Goal: Task Accomplishment & Management: Complete application form

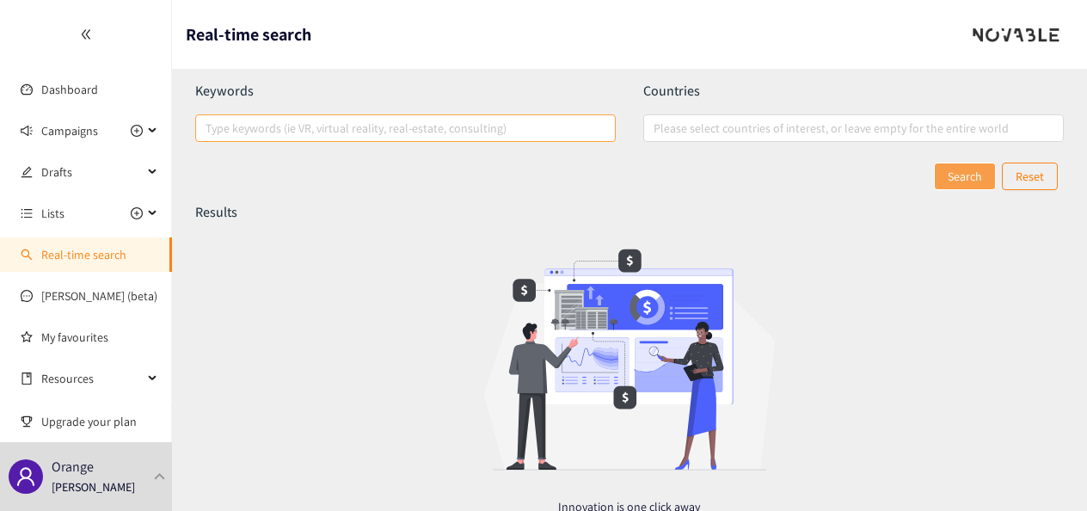
click at [313, 127] on div at bounding box center [397, 128] width 395 height 21
click at [209, 127] on input "Type keywords (ie VR, virtual reality, real-estate, consulting)" at bounding box center [207, 128] width 3 height 21
paste input "search"
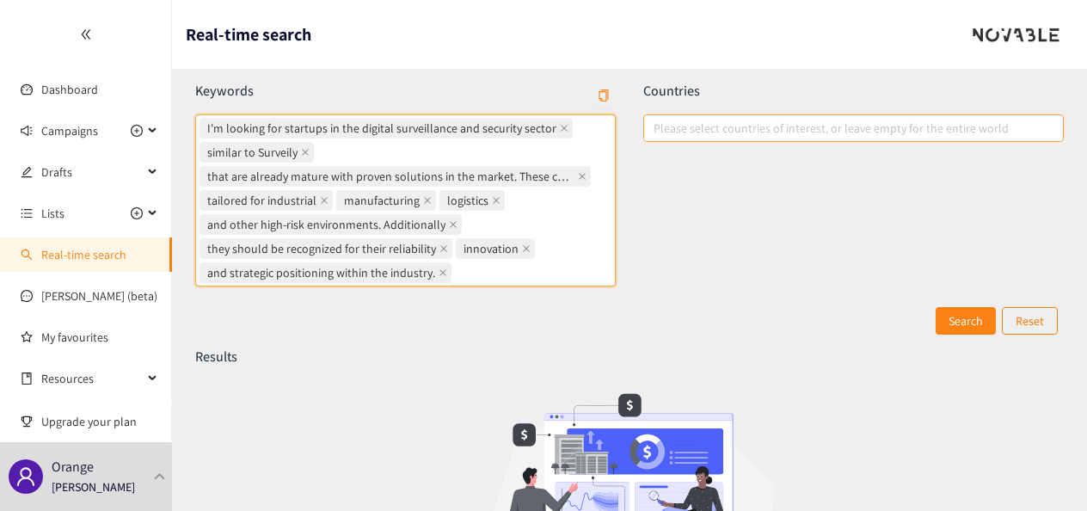
click at [805, 124] on div at bounding box center [845, 128] width 395 height 21
click at [657, 124] on input "Please select countries of interest, or leave empty for the entire world" at bounding box center [655, 128] width 3 height 21
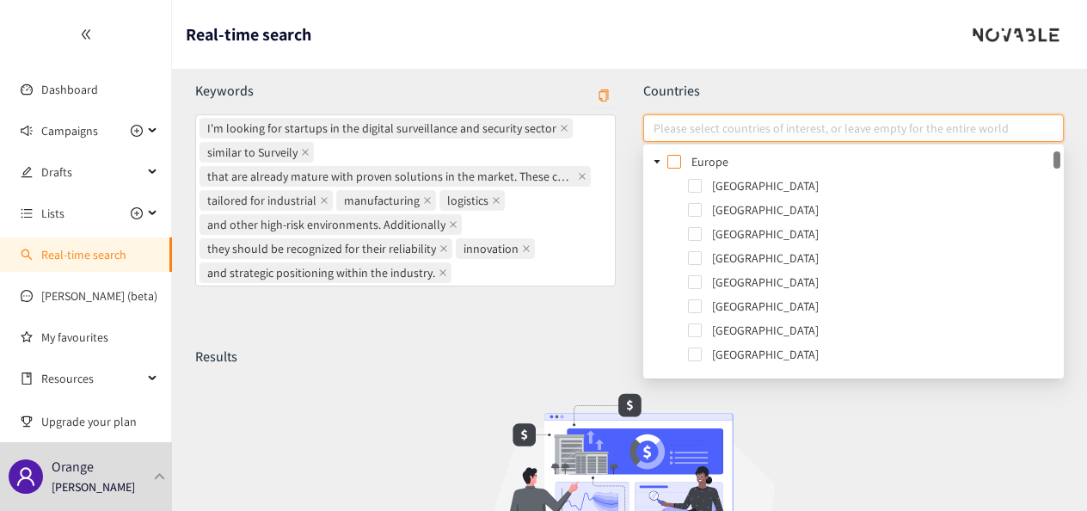
click at [675, 158] on span at bounding box center [675, 162] width 14 height 14
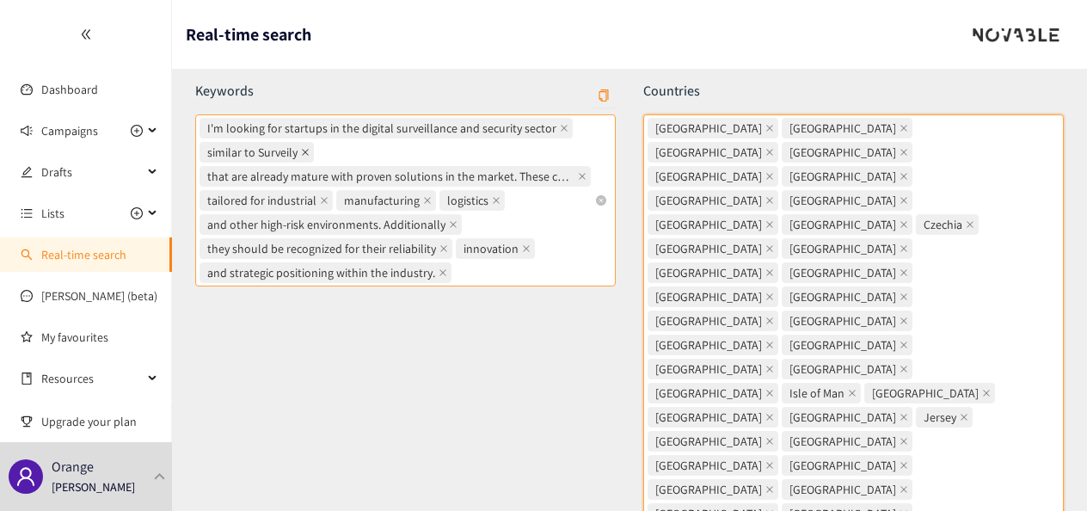
click at [303, 149] on icon "close" at bounding box center [305, 152] width 9 height 9
click at [455, 262] on input "I'm looking for startups in the digital surveillance and security sector simila…" at bounding box center [456, 272] width 3 height 21
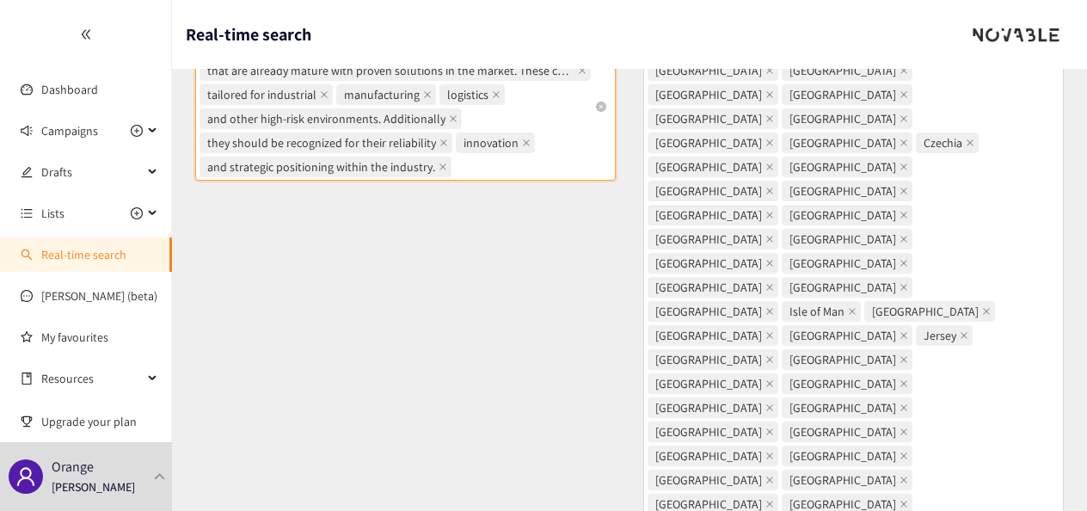
scroll to position [83, 0]
click at [152, 131] on icon at bounding box center [154, 131] width 9 height 0
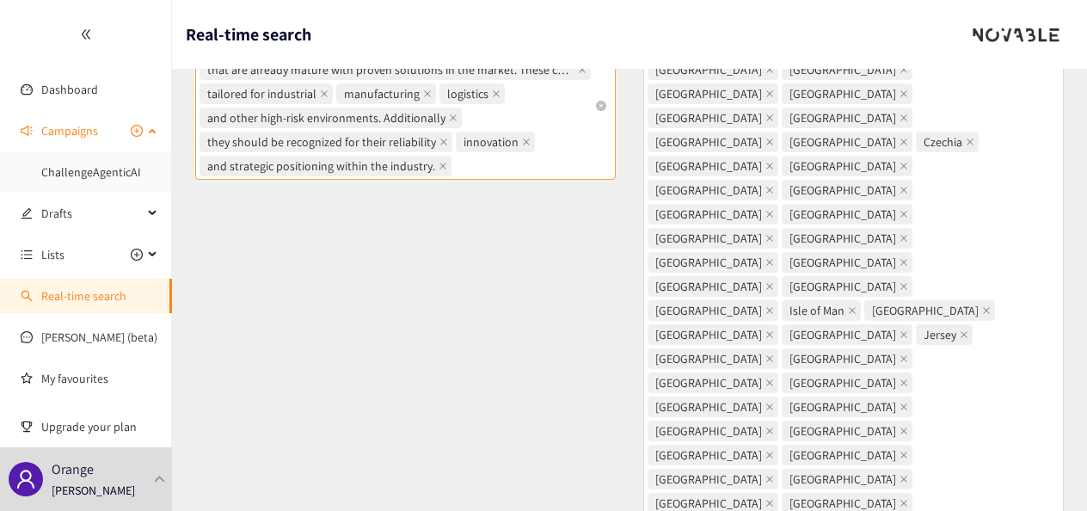
click at [152, 131] on div "Campaigns" at bounding box center [86, 131] width 172 height 34
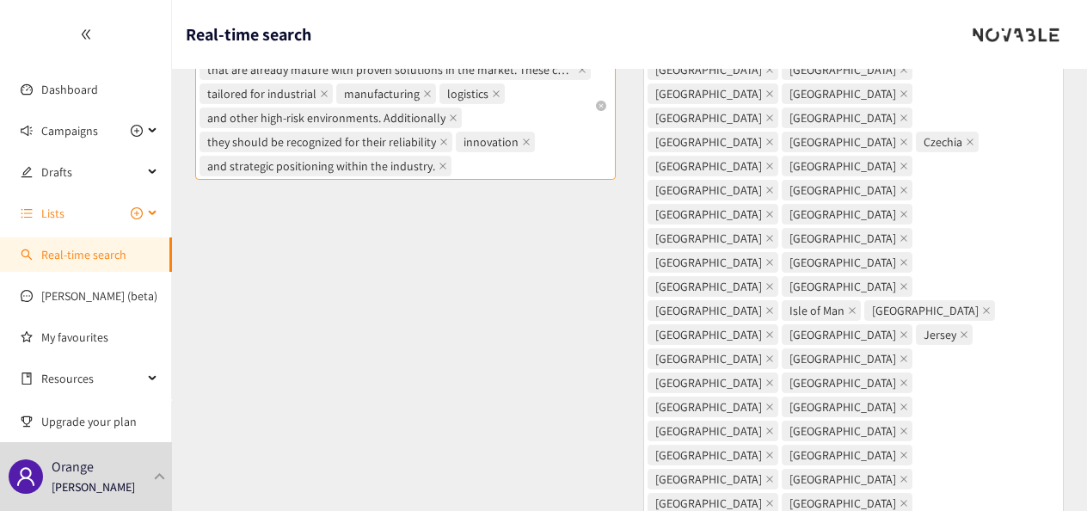
click at [154, 213] on icon at bounding box center [154, 213] width 9 height 0
click at [154, 212] on div "Lists" at bounding box center [86, 213] width 172 height 34
click at [136, 216] on icon "plus-circle" at bounding box center [137, 213] width 12 height 12
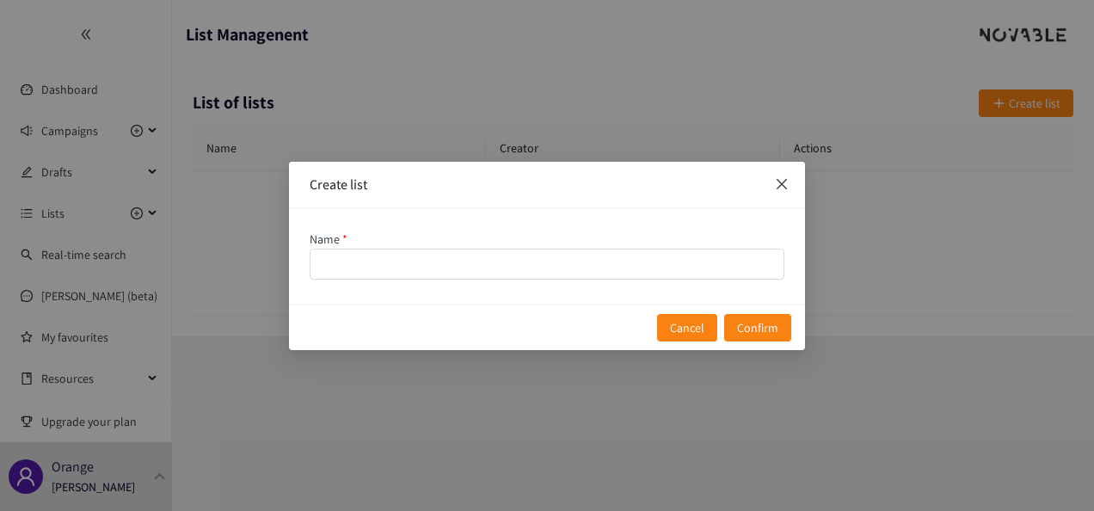
click at [785, 186] on icon "close" at bounding box center [782, 184] width 14 height 14
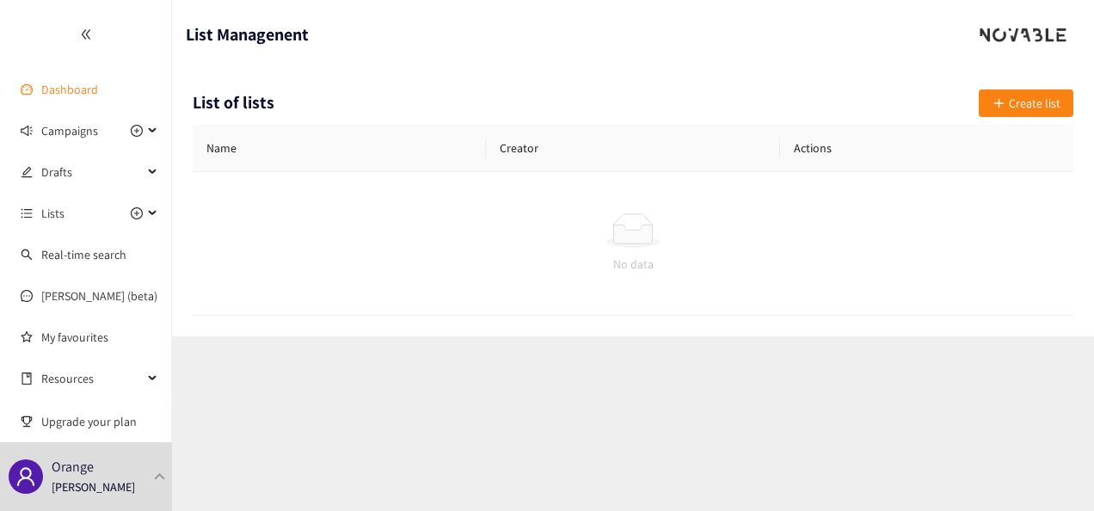
click at [59, 86] on link "Dashboard" at bounding box center [69, 89] width 57 height 15
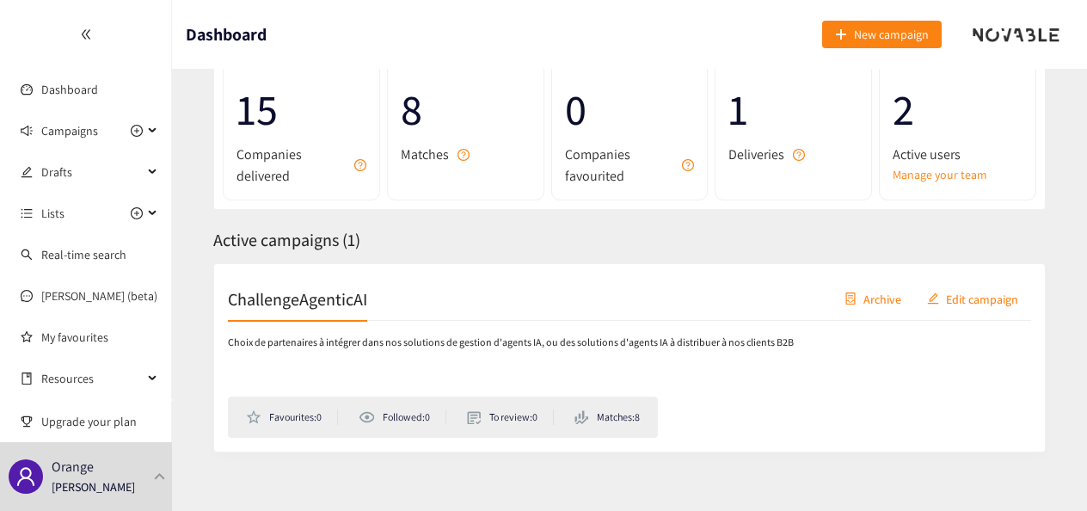
scroll to position [126, 0]
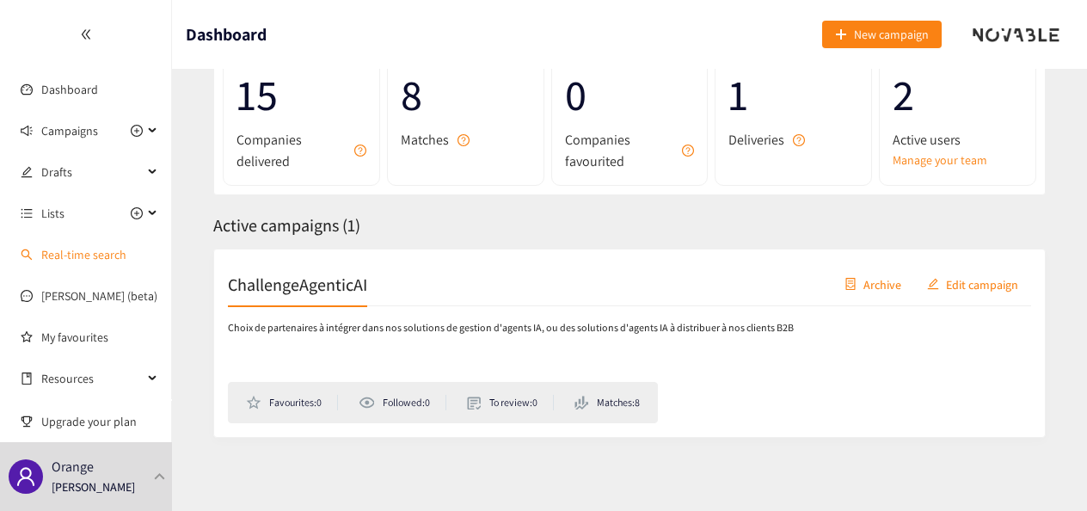
click at [80, 251] on link "Real-time search" at bounding box center [83, 254] width 85 height 15
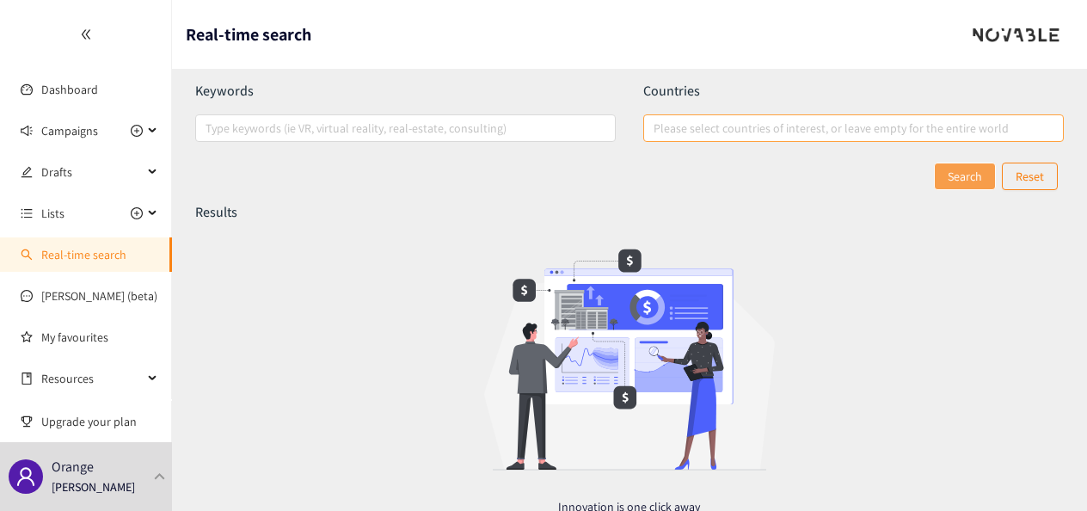
click at [859, 120] on div at bounding box center [845, 128] width 395 height 21
click at [657, 120] on input "Please select countries of interest, or leave empty for the entire world" at bounding box center [655, 128] width 3 height 21
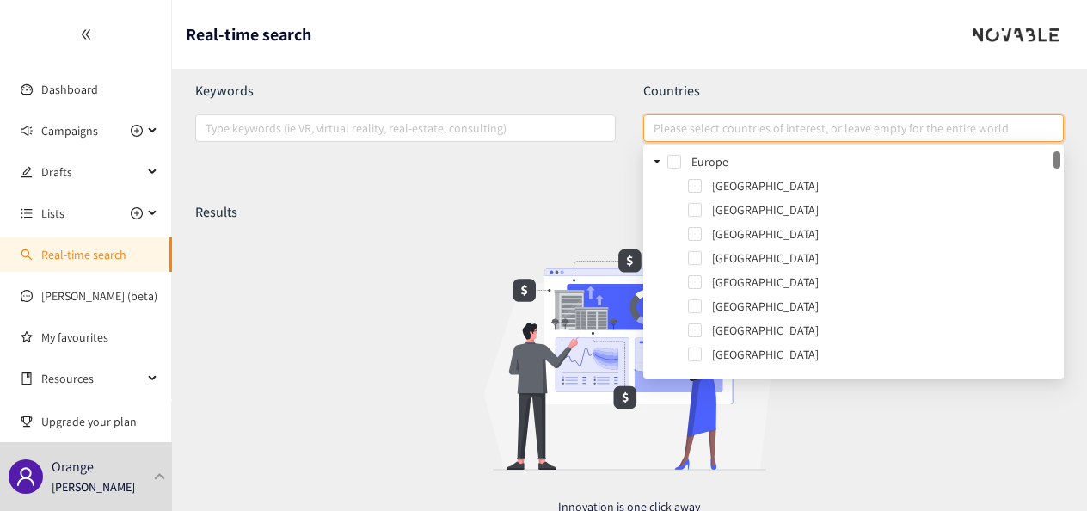
click at [673, 153] on div "Europe" at bounding box center [854, 163] width 414 height 24
click at [676, 163] on span at bounding box center [675, 162] width 14 height 14
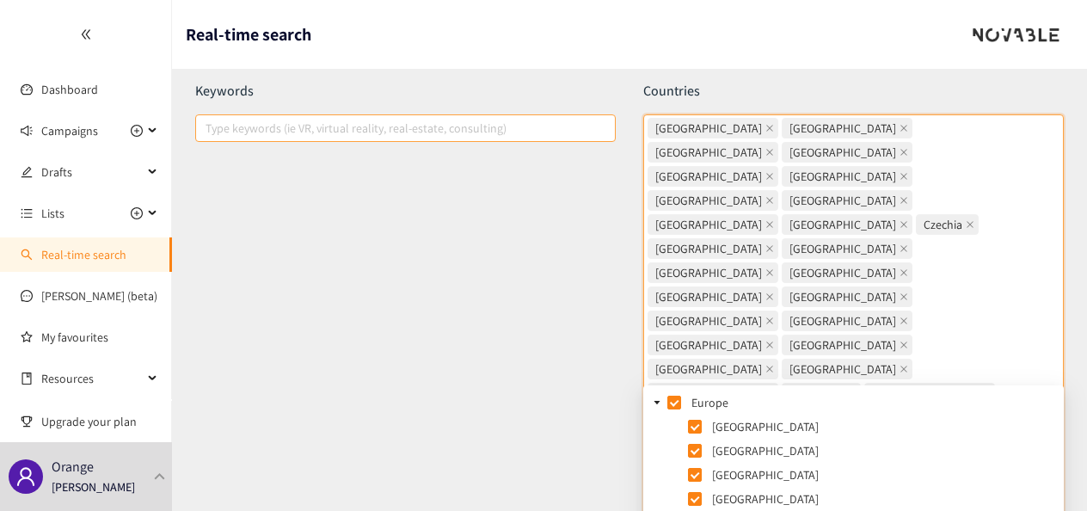
click at [477, 123] on div at bounding box center [397, 128] width 395 height 21
click at [209, 123] on input "Type keywords (ie VR, virtual reality, real-estate, consulting)" at bounding box center [207, 128] width 3 height 21
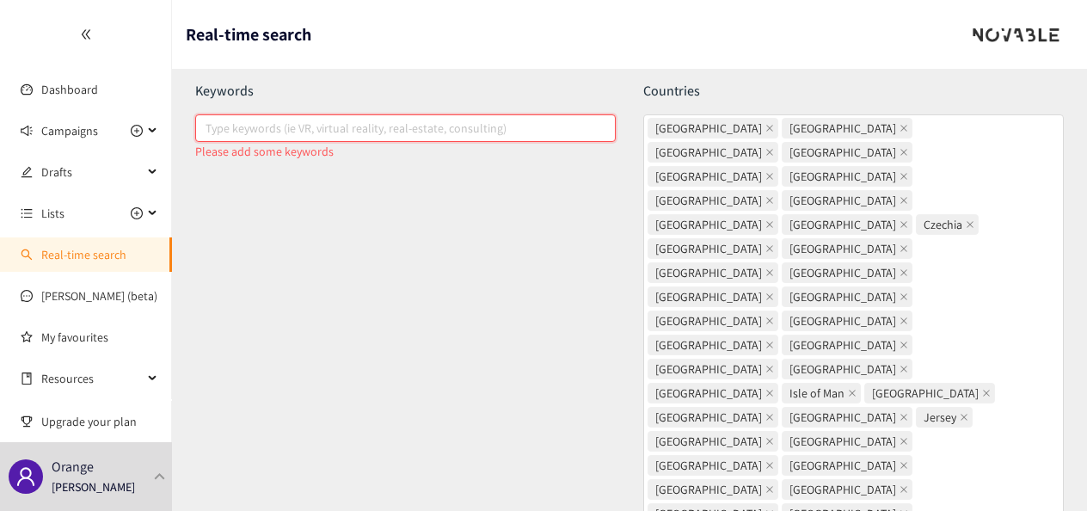
paste input "search"
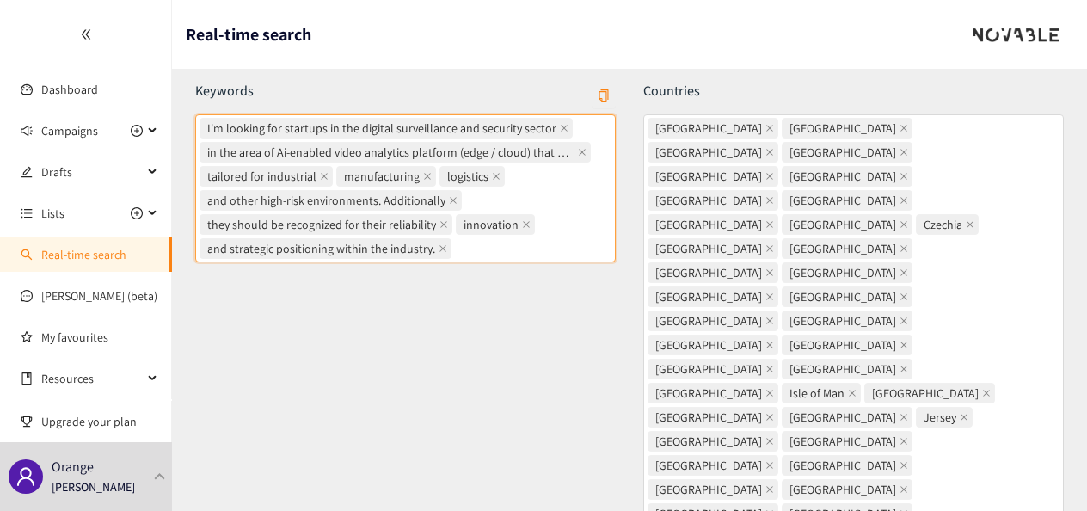
scroll to position [271, 0]
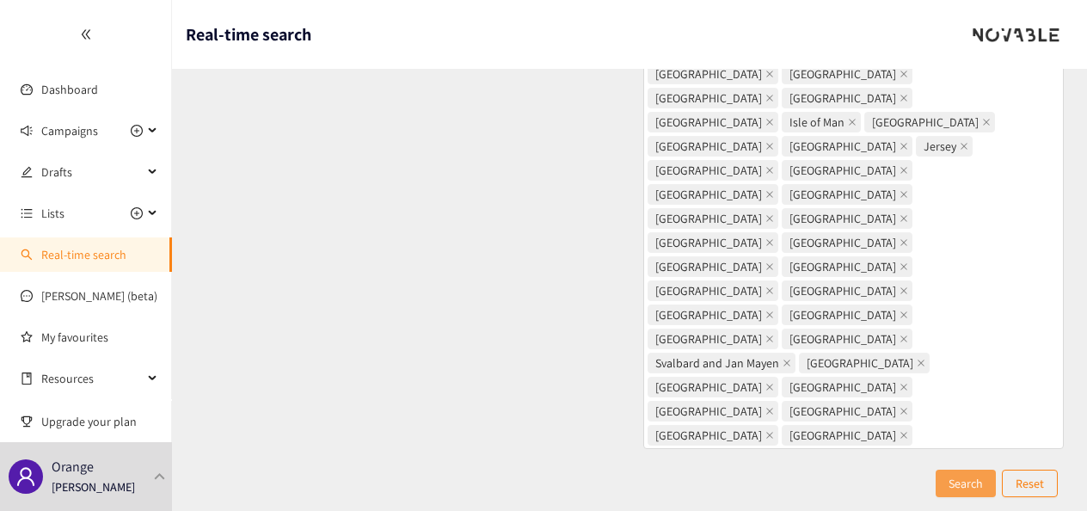
click at [958, 474] on span "Search" at bounding box center [966, 483] width 34 height 19
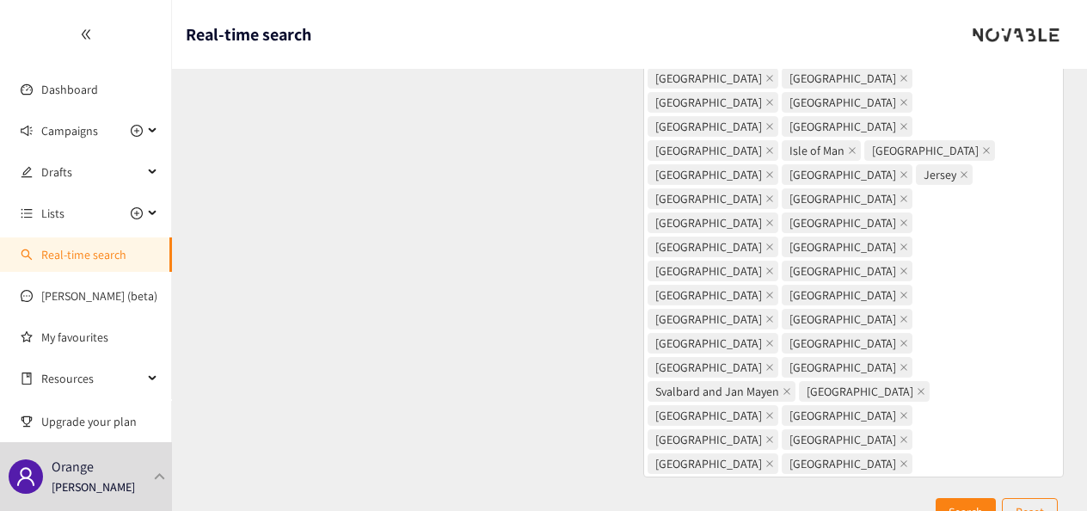
scroll to position [0, 0]
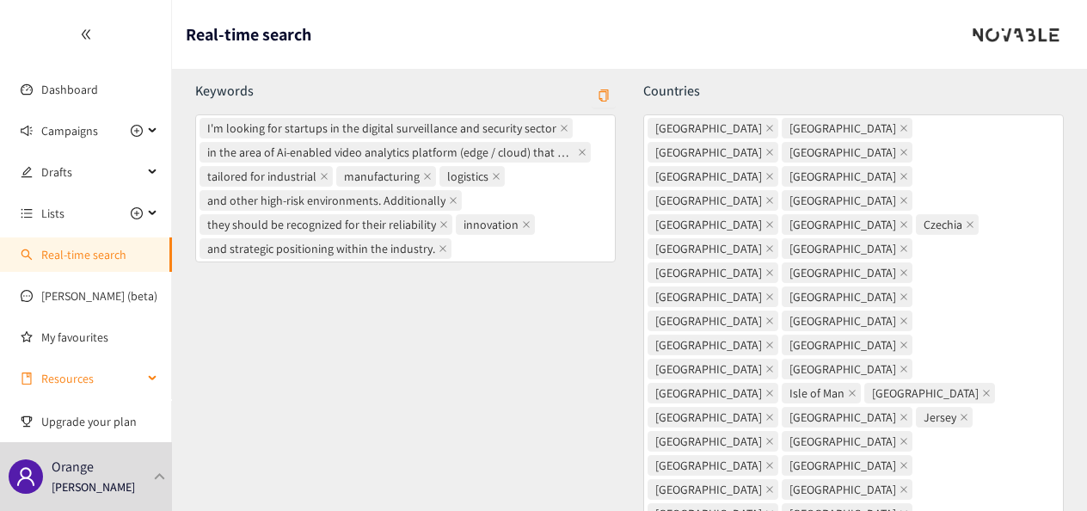
click at [155, 379] on icon at bounding box center [154, 379] width 9 height 0
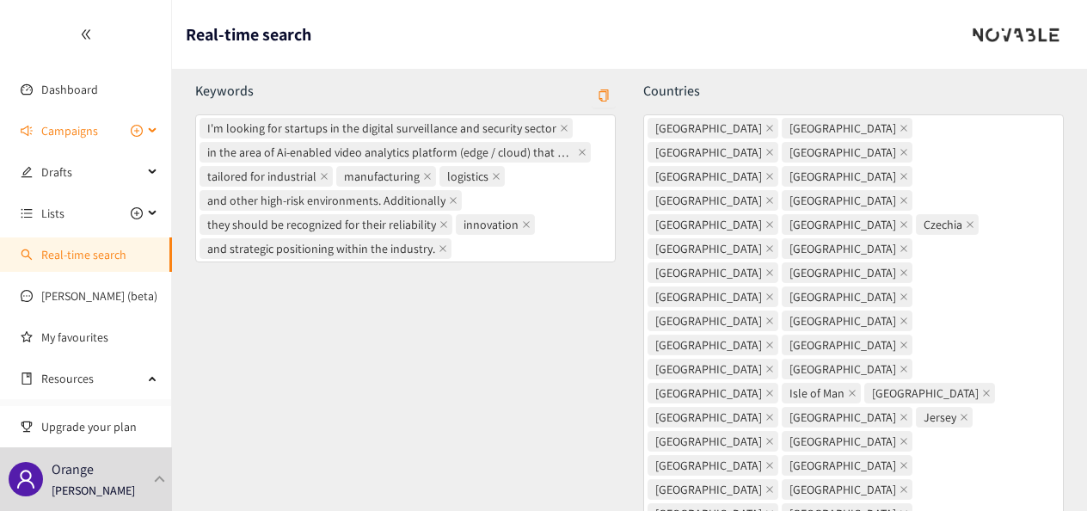
click at [146, 132] on div "Campaigns" at bounding box center [86, 131] width 172 height 34
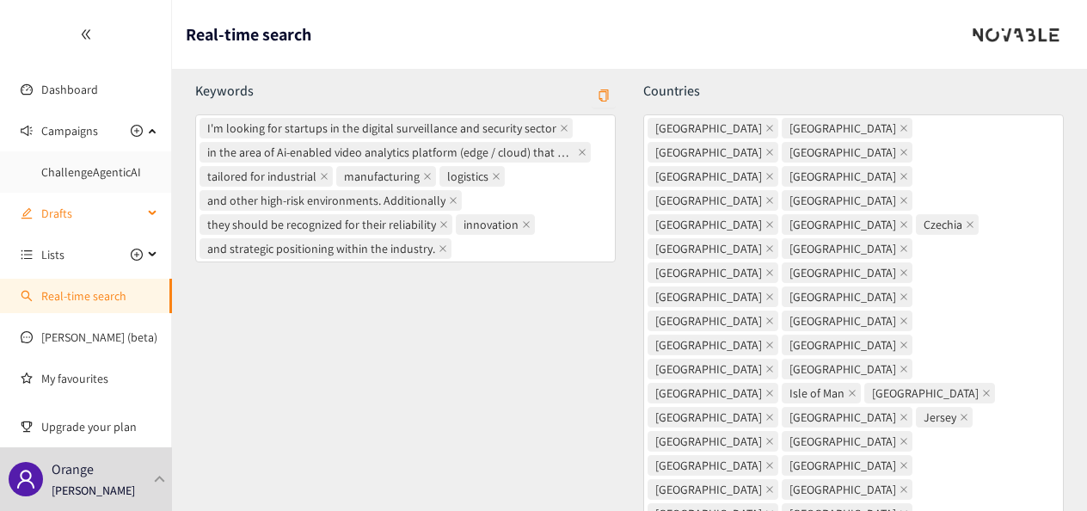
click at [145, 215] on div "Drafts" at bounding box center [86, 213] width 172 height 34
click at [150, 255] on icon at bounding box center [154, 255] width 9 height 0
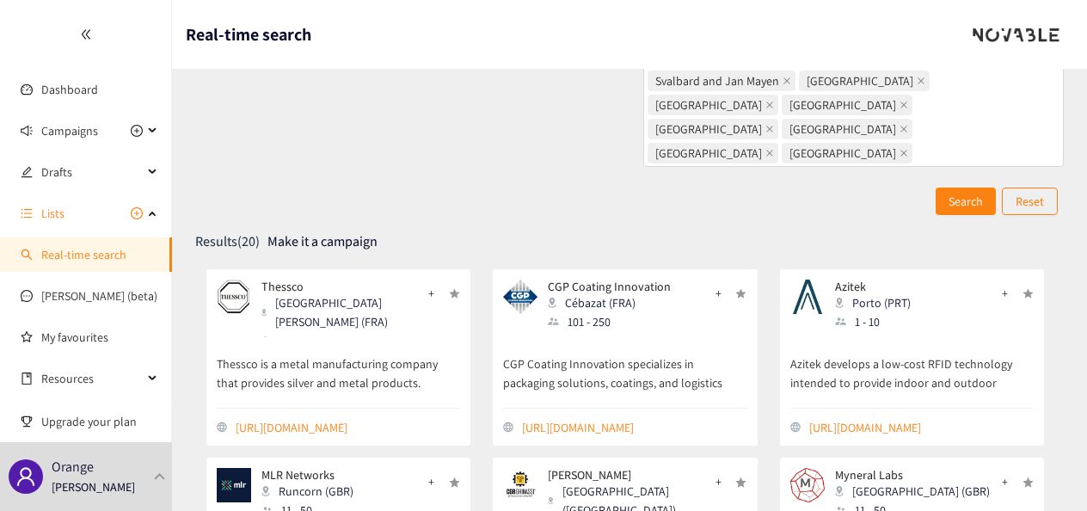
scroll to position [552, 0]
drag, startPoint x: 716, startPoint y: 151, endPoint x: 622, endPoint y: 47, distance: 140.1
click at [622, 47] on header "Real-time search" at bounding box center [629, 34] width 915 height 69
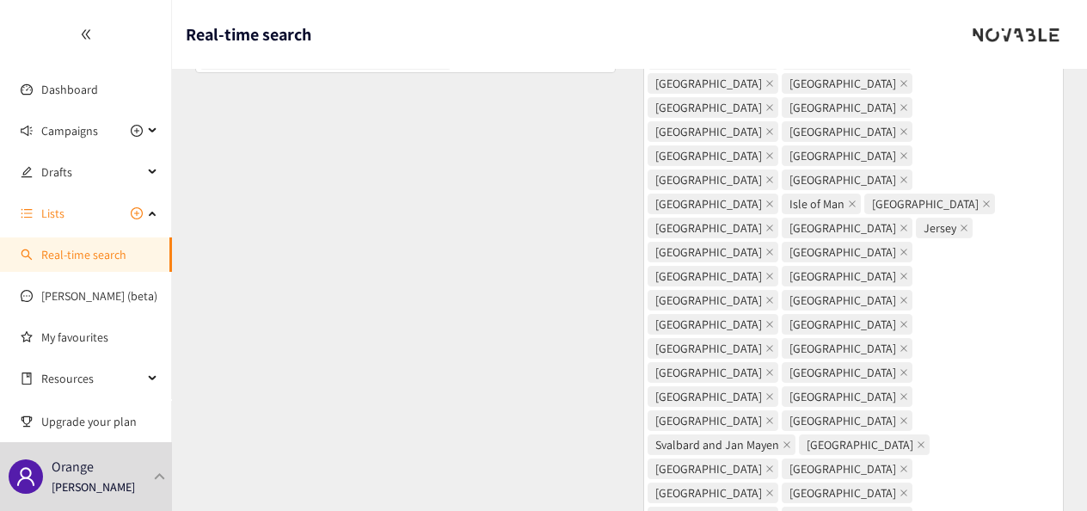
scroll to position [0, 0]
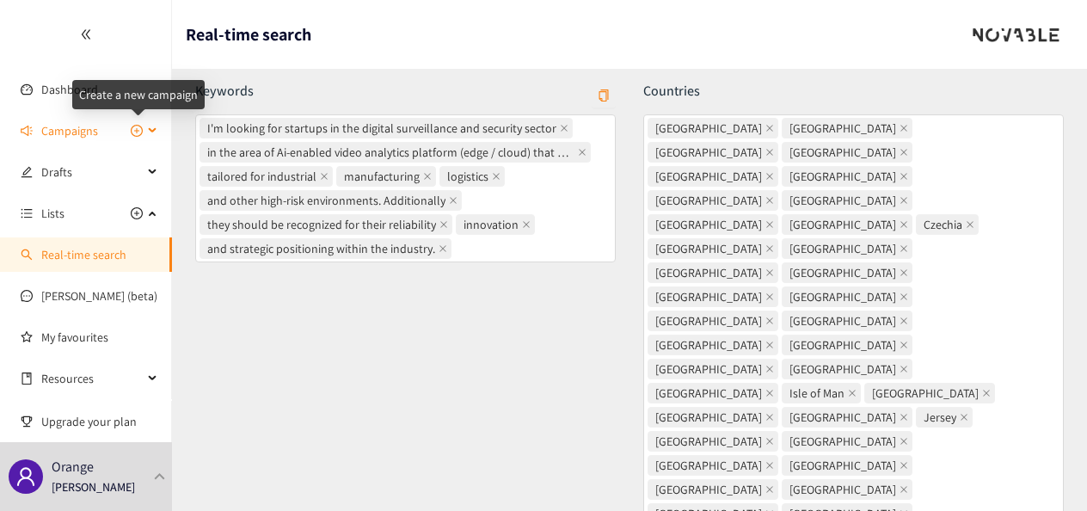
click at [134, 129] on icon "plus-circle" at bounding box center [137, 131] width 12 height 12
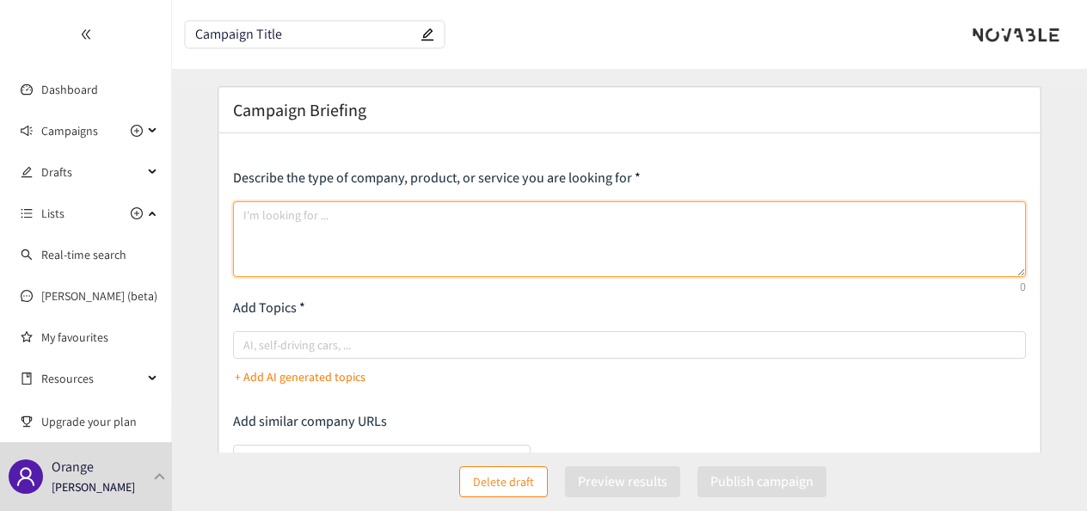
click at [333, 222] on textarea at bounding box center [629, 239] width 793 height 76
paste textarea "I'm looking for startups in the digital surveillance and security sector, in th…"
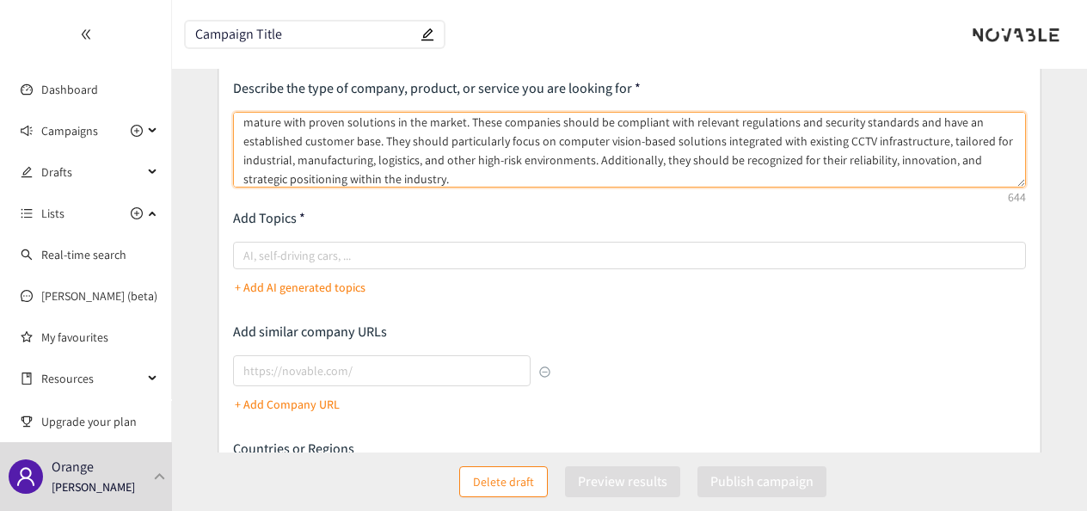
scroll to position [111, 0]
type textarea "I'm looking for startups in the digital surveillance and security sector, in th…"
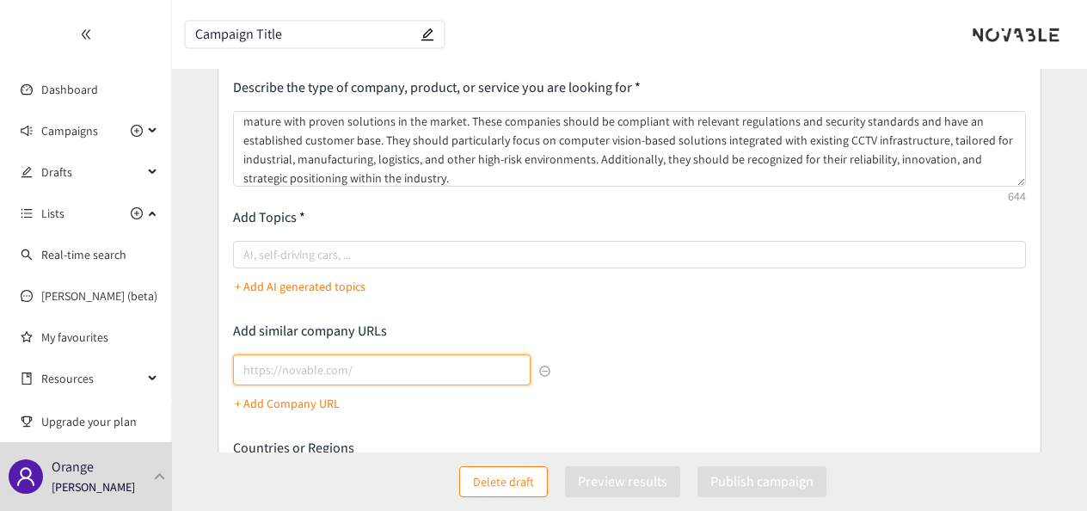
click at [382, 368] on input "lookalikes url" at bounding box center [381, 369] width 297 height 31
click at [323, 362] on input "lookalikes url" at bounding box center [381, 369] width 297 height 31
paste input "[URL][DOMAIN_NAME]"
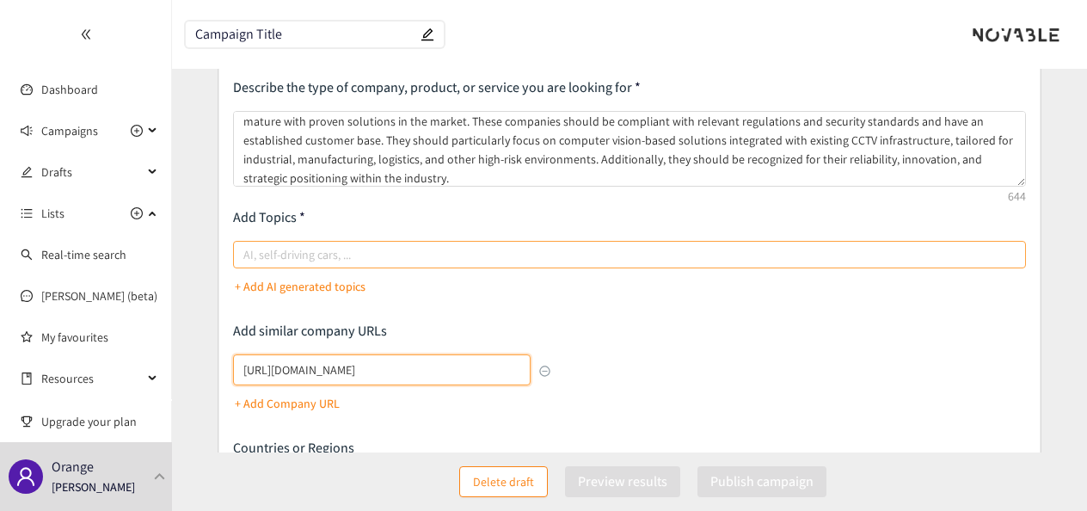
click at [351, 251] on div at bounding box center [620, 254] width 767 height 21
type input "[URL][DOMAIN_NAME]"
click at [247, 251] on input "AI, self-driving cars, ..." at bounding box center [244, 254] width 3 height 21
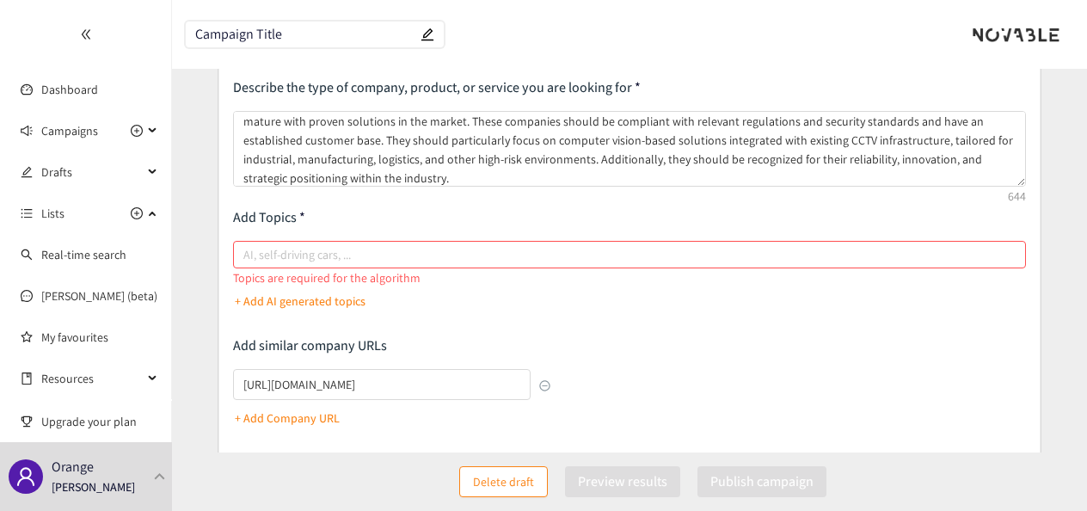
click at [306, 292] on p "+ Add AI generated topics" at bounding box center [300, 301] width 131 height 19
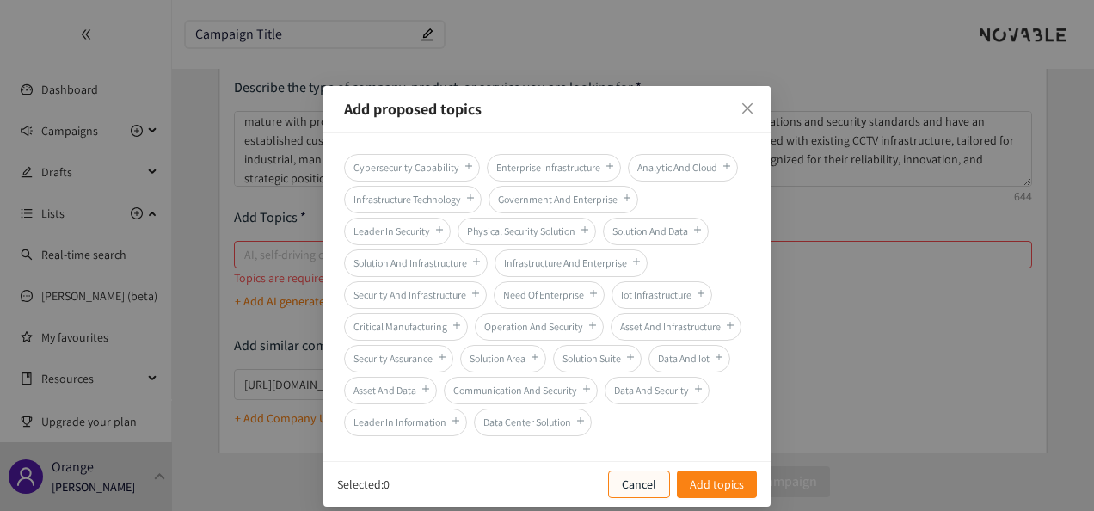
click at [653, 475] on p "Cancel" at bounding box center [639, 484] width 34 height 19
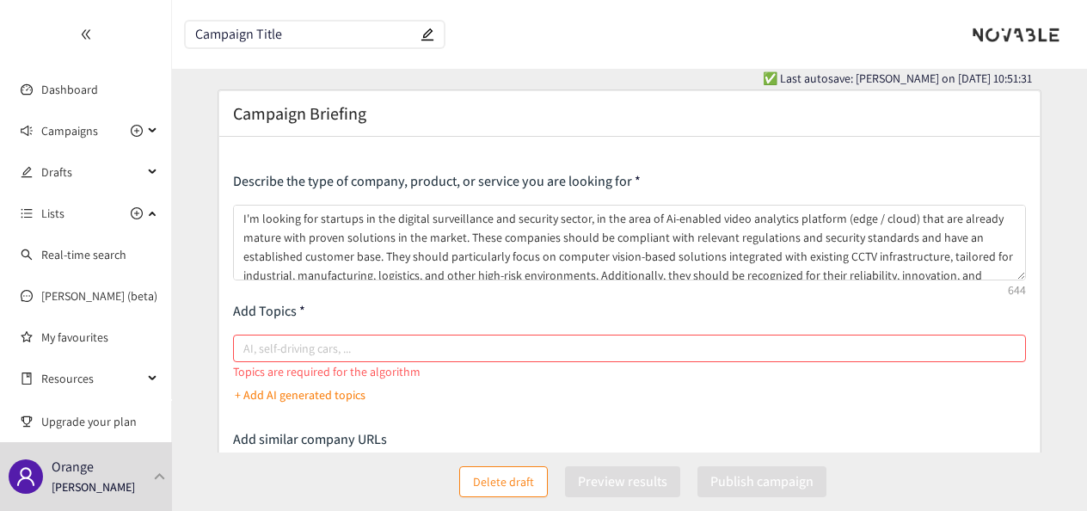
scroll to position [0, 0]
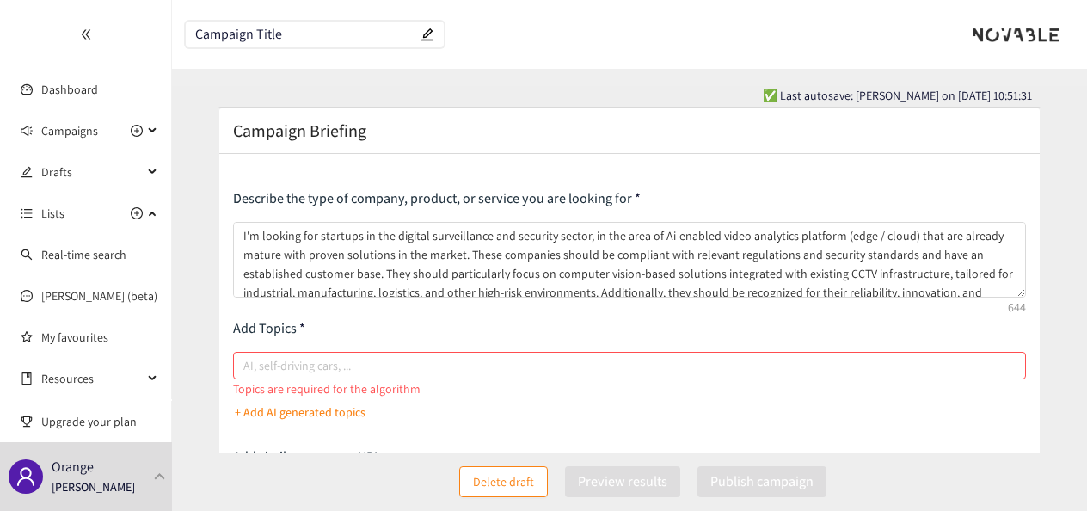
drag, startPoint x: 982, startPoint y: 28, endPoint x: 758, endPoint y: 14, distance: 225.0
click at [758, 14] on header "Campaign Title" at bounding box center [629, 34] width 915 height 69
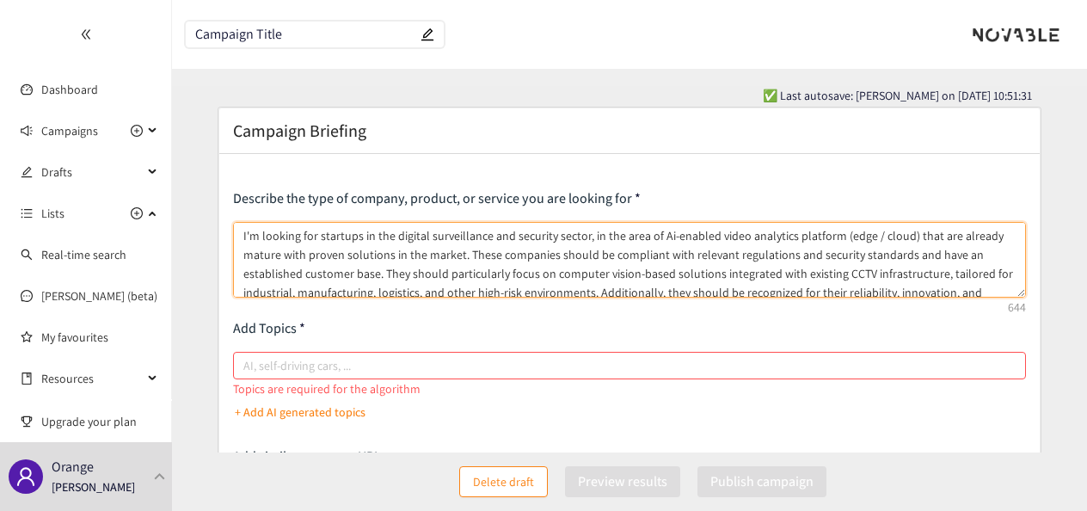
drag, startPoint x: 391, startPoint y: 234, endPoint x: 484, endPoint y: 241, distance: 94.0
click at [484, 241] on textarea "I'm looking for startups in the digital surveillance and security sector, in th…" at bounding box center [629, 260] width 793 height 76
click at [441, 357] on div at bounding box center [620, 365] width 767 height 21
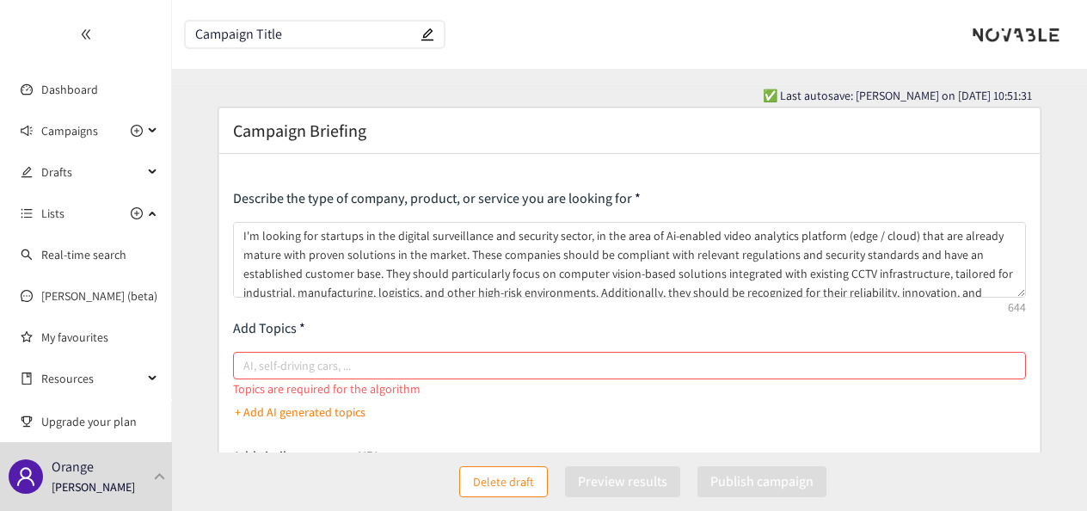
click at [247, 357] on input "AI, self-driving cars, ..." at bounding box center [244, 365] width 3 height 21
paste input "digital surveillance"
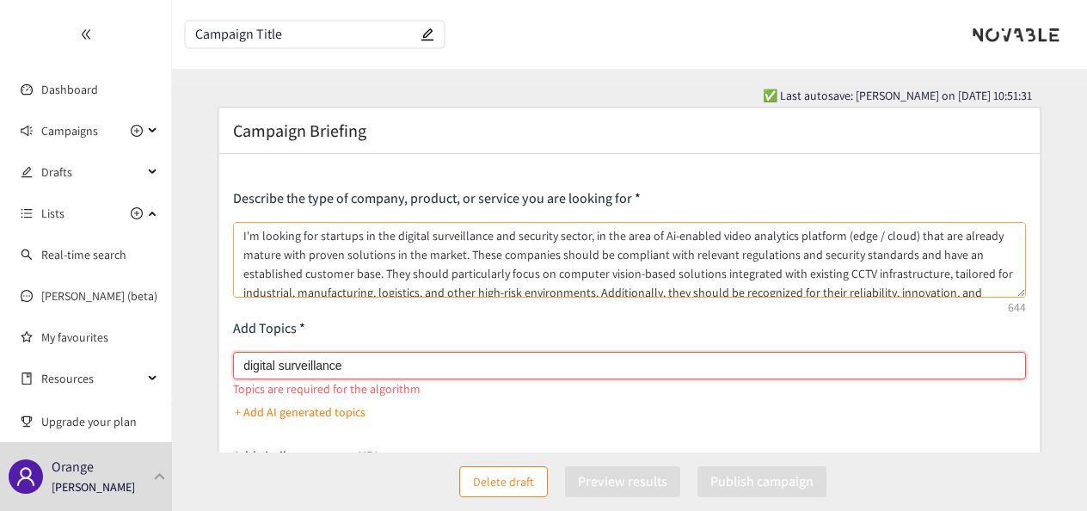
type input "digital surveillance"
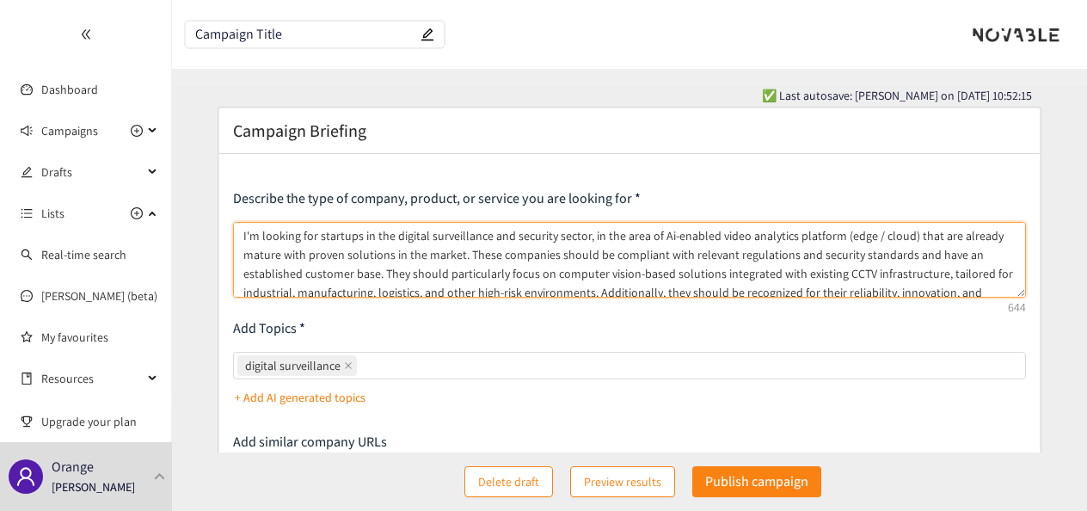
drag, startPoint x: 652, startPoint y: 234, endPoint x: 829, endPoint y: 236, distance: 177.2
click at [829, 236] on textarea "I'm looking for startups in the digital surveillance and security sector, in th…" at bounding box center [629, 260] width 793 height 76
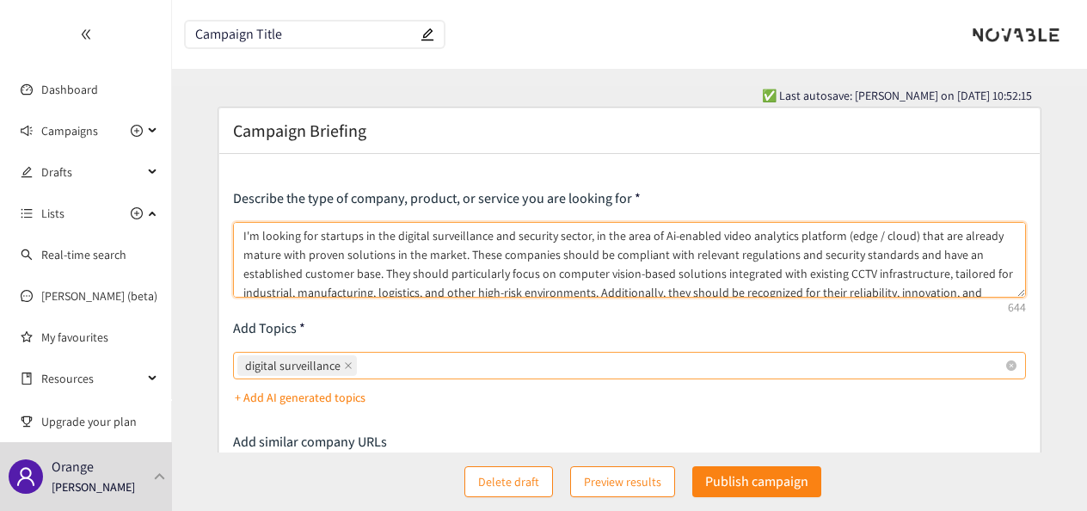
click at [521, 366] on div "digital surveillance" at bounding box center [620, 366] width 767 height 24
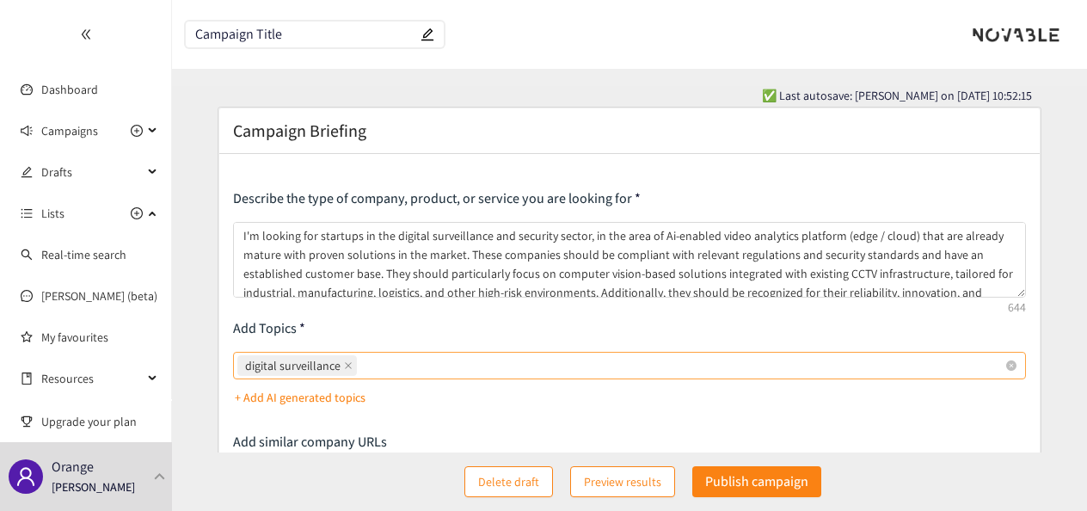
click at [364, 366] on input "digital surveillance" at bounding box center [361, 365] width 3 height 21
paste input "Ai-enabled video analytics platform"
type input "Ai-enabled video analytics platform edge cloud"
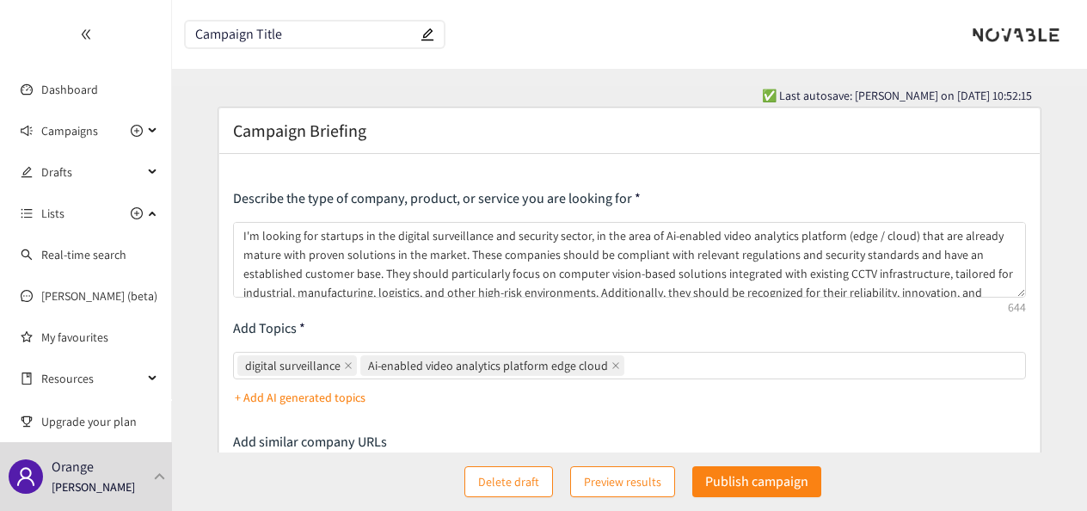
click at [607, 317] on div "Describe the type of company, product, or service you are looking for I'm looki…" at bounding box center [629, 464] width 793 height 551
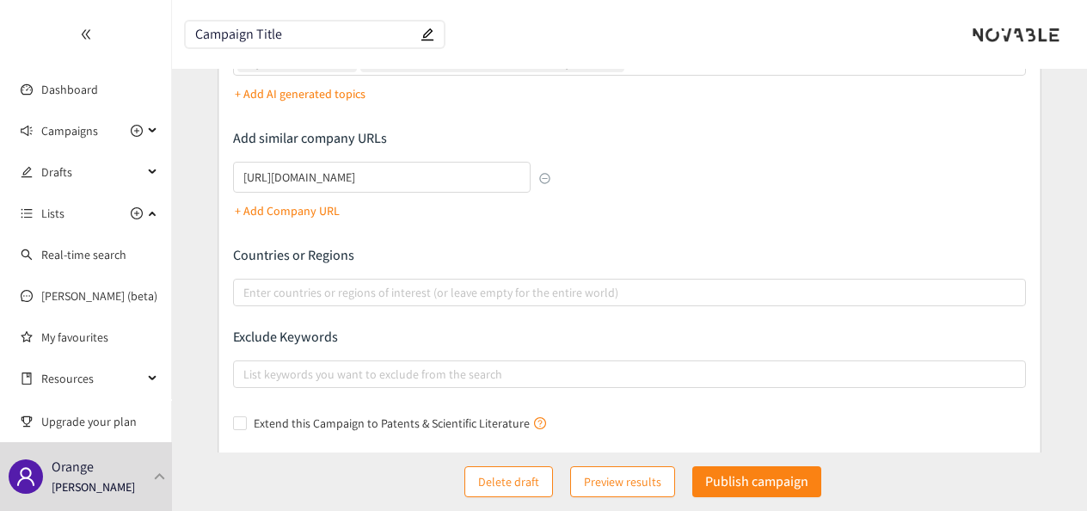
scroll to position [309, 0]
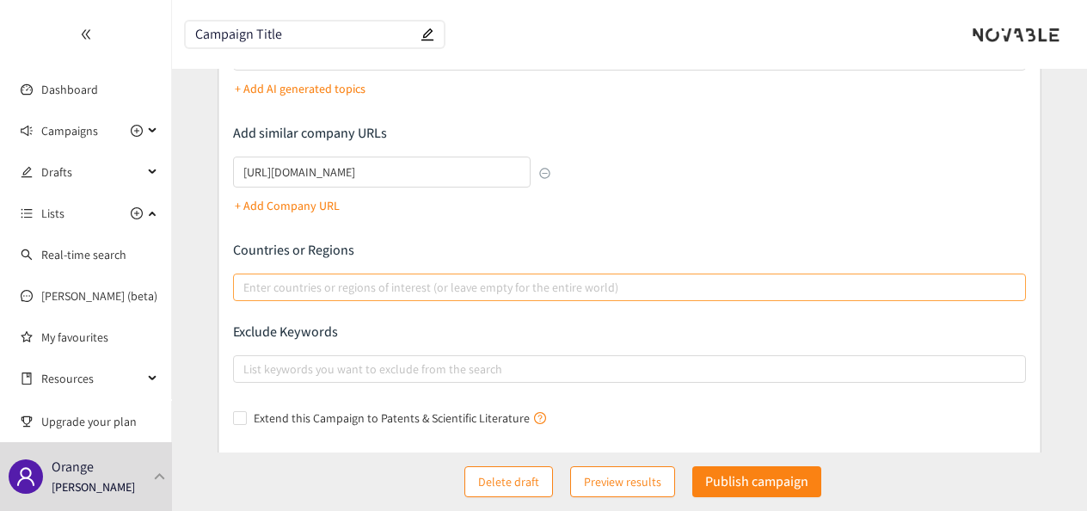
click at [576, 292] on div at bounding box center [620, 287] width 767 height 21
click at [247, 292] on input "Enter countries or regions of interest (or leave empty for the entire world)" at bounding box center [244, 287] width 3 height 21
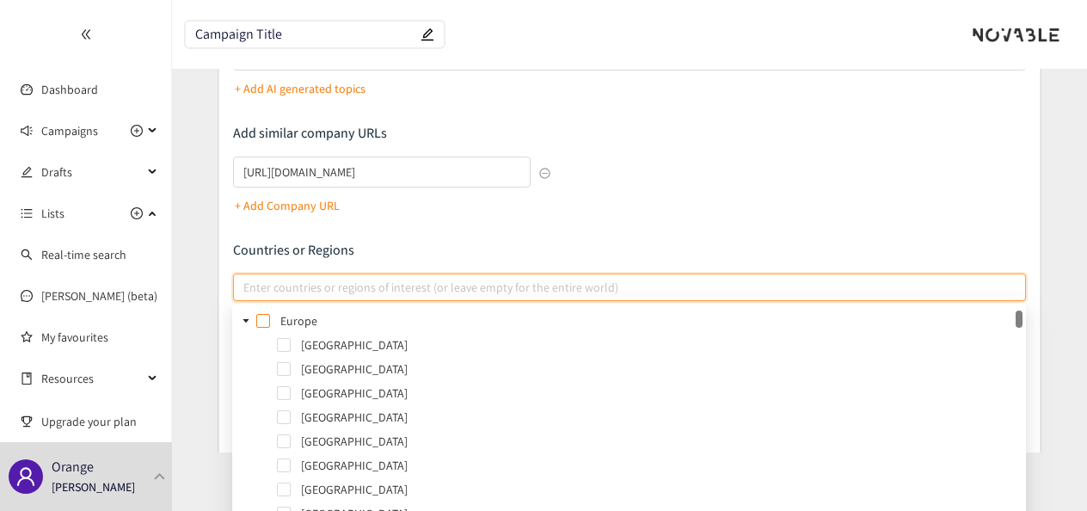
click at [262, 320] on span at bounding box center [263, 321] width 14 height 14
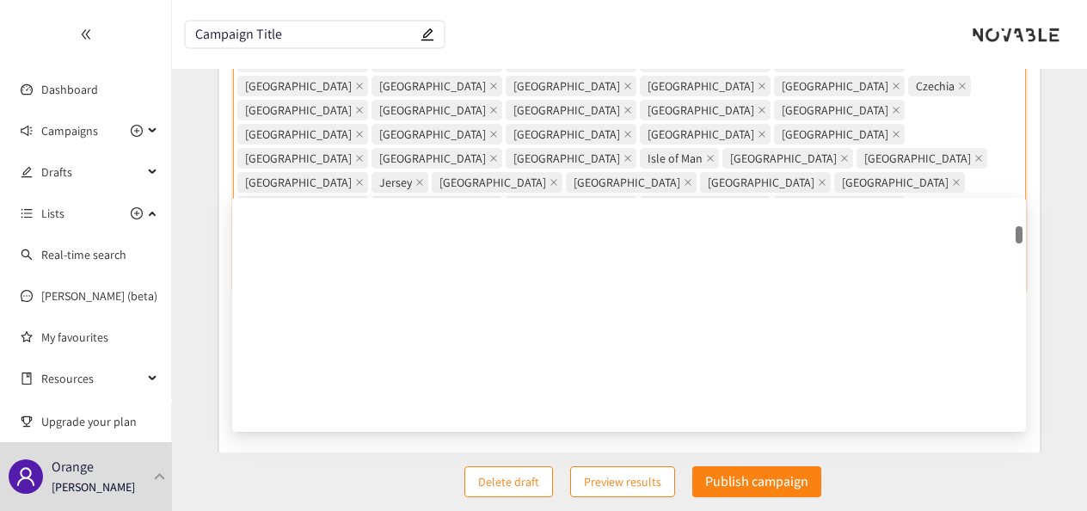
scroll to position [0, 0]
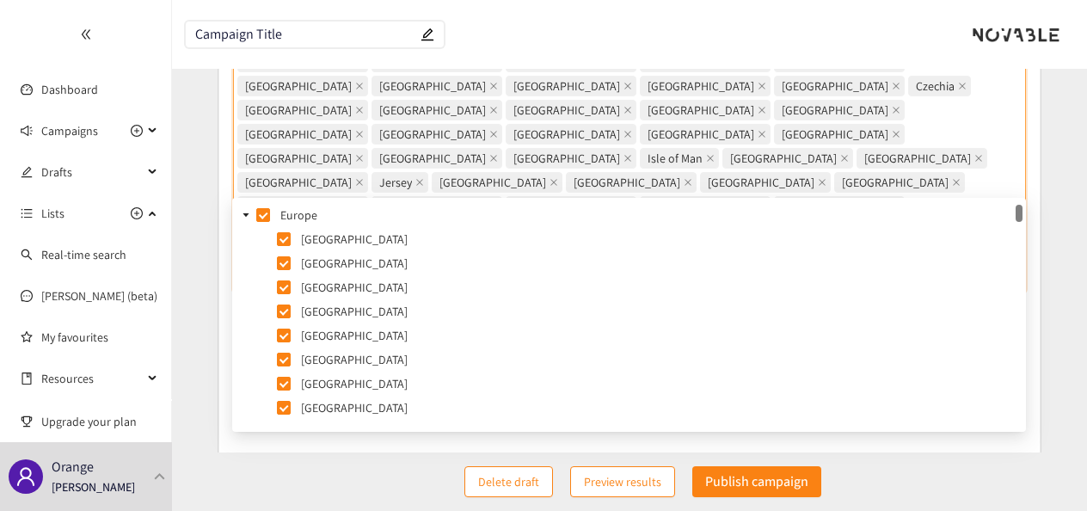
click at [1060, 239] on form "Campaign Briefing Describe the type of company, product, or service you are loo…" at bounding box center [629, 53] width 915 height 962
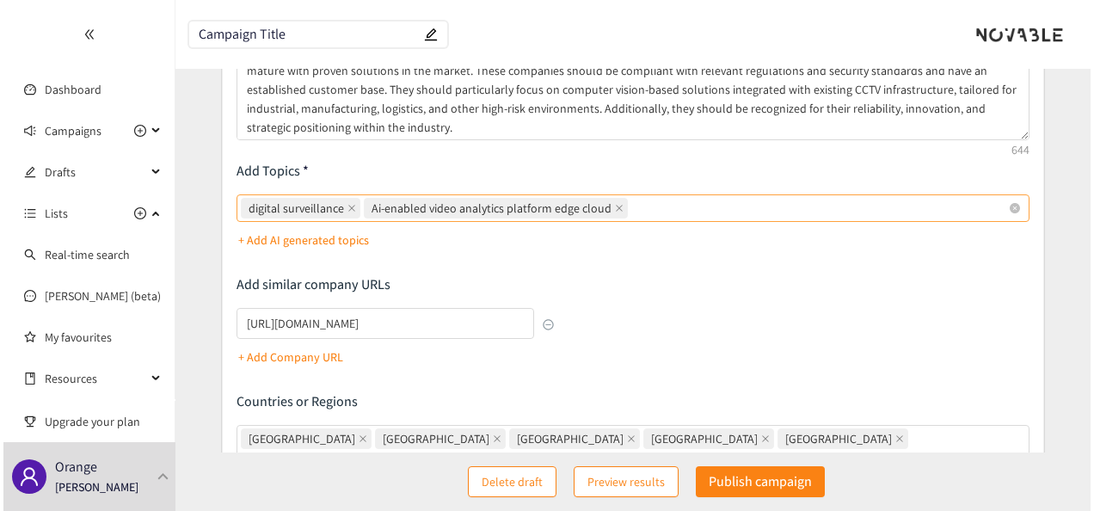
scroll to position [313, 0]
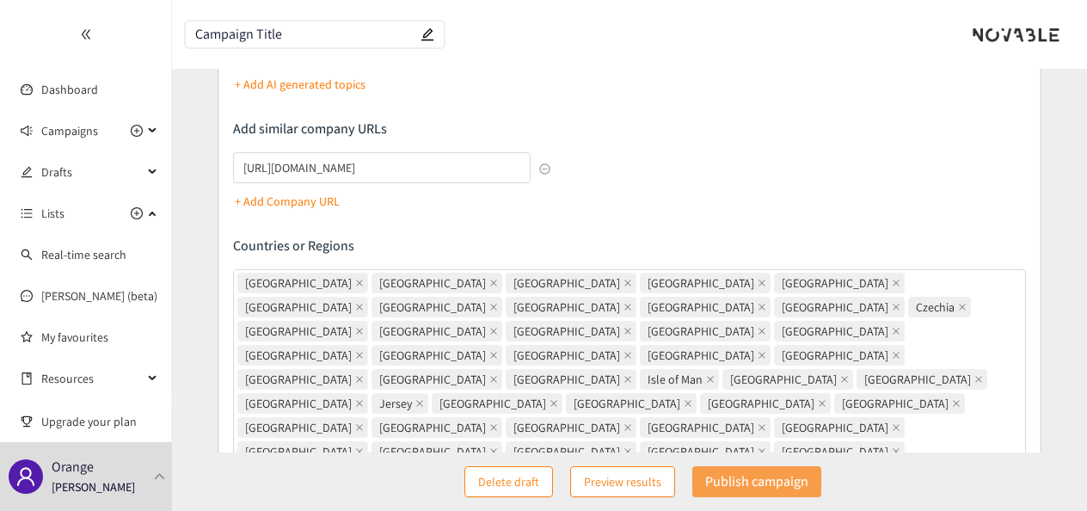
click at [778, 477] on p "Publish campaign" at bounding box center [756, 482] width 103 height 22
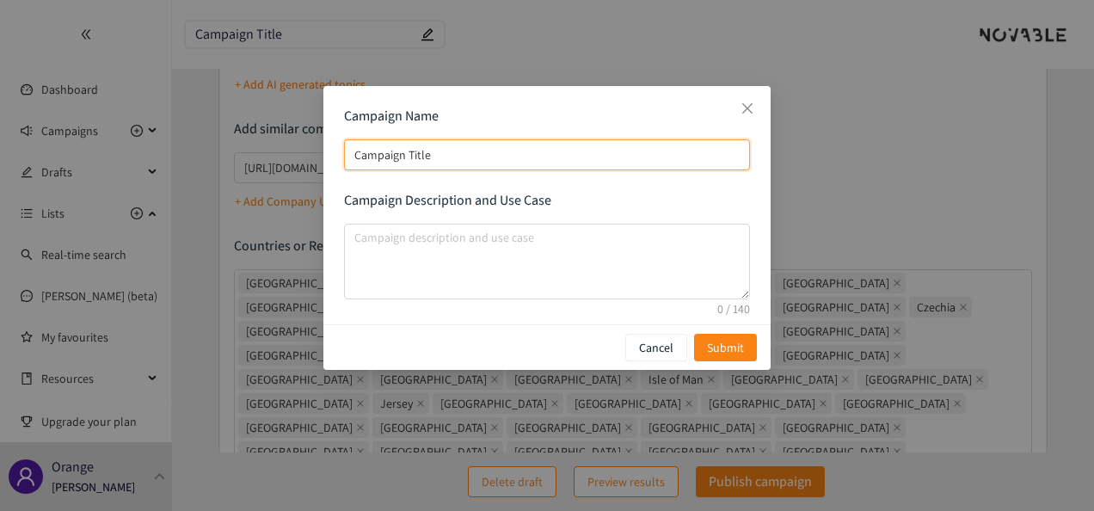
click at [493, 155] on input "Campaign Title" at bounding box center [547, 154] width 406 height 31
type input "Campaign Titl"
type input "C"
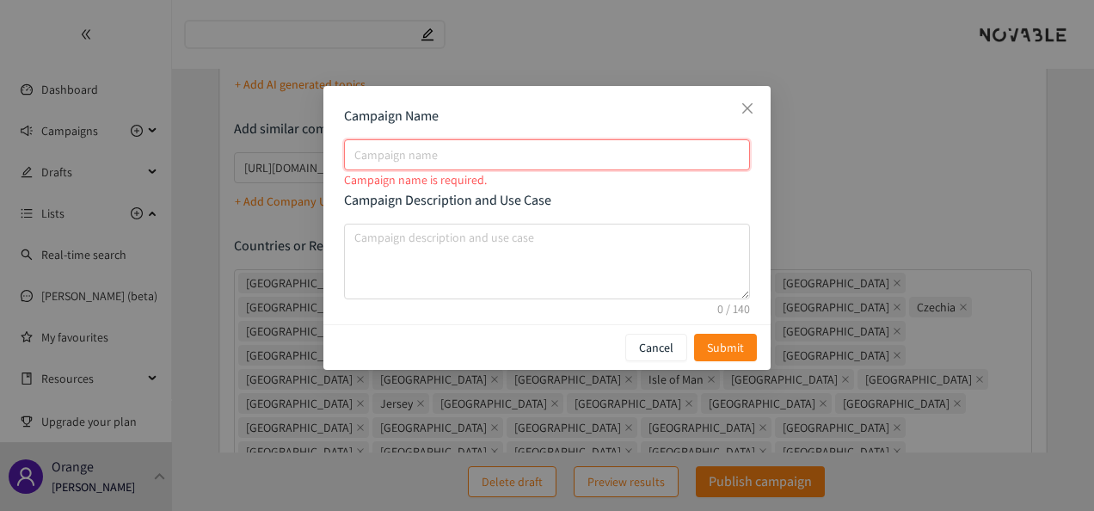
type input "R"
type input "RF"
type input "RFI"
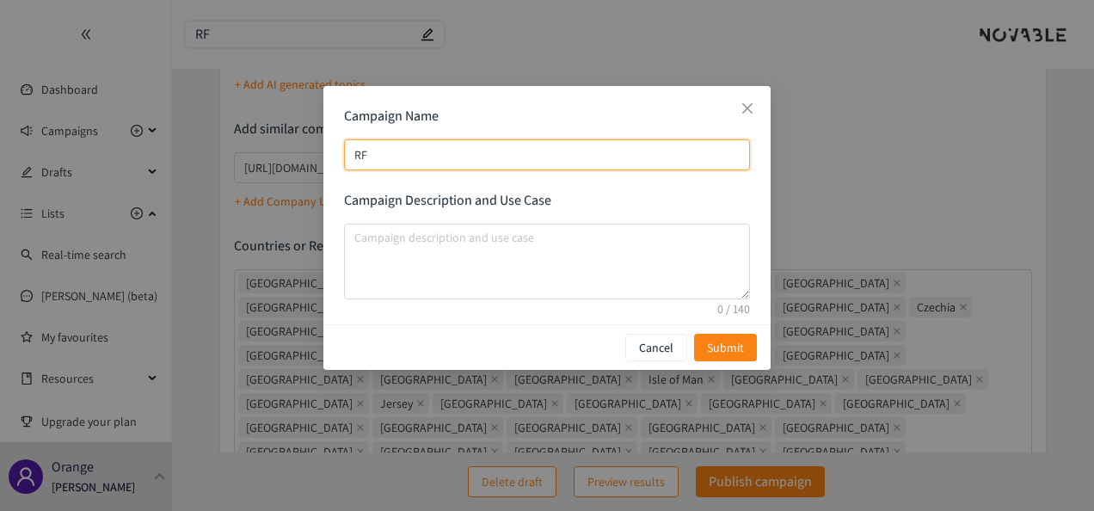
type input "RFI"
type input "RFI O"
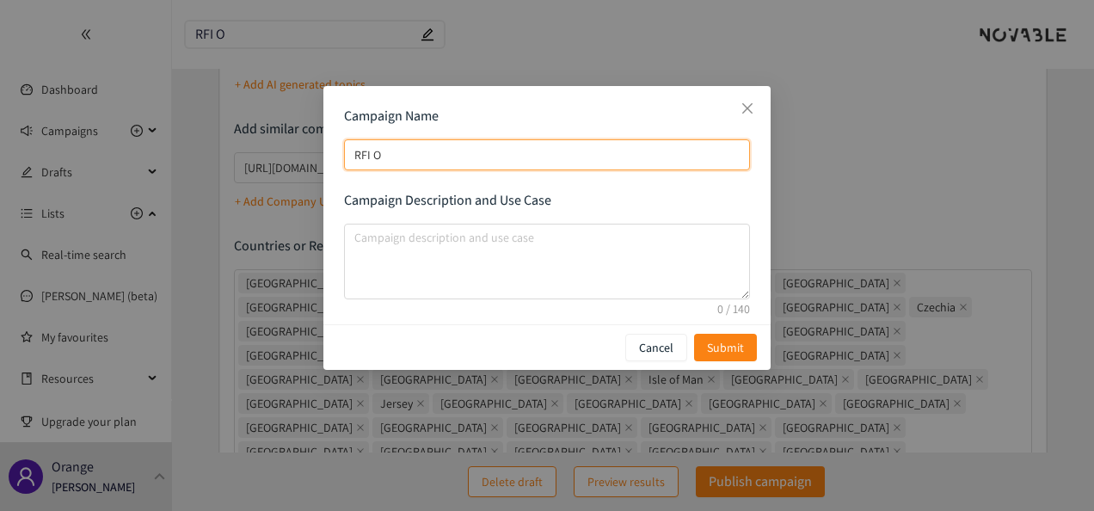
type input "RFI Or"
type input "RFI Ora"
type input "RFI Oran"
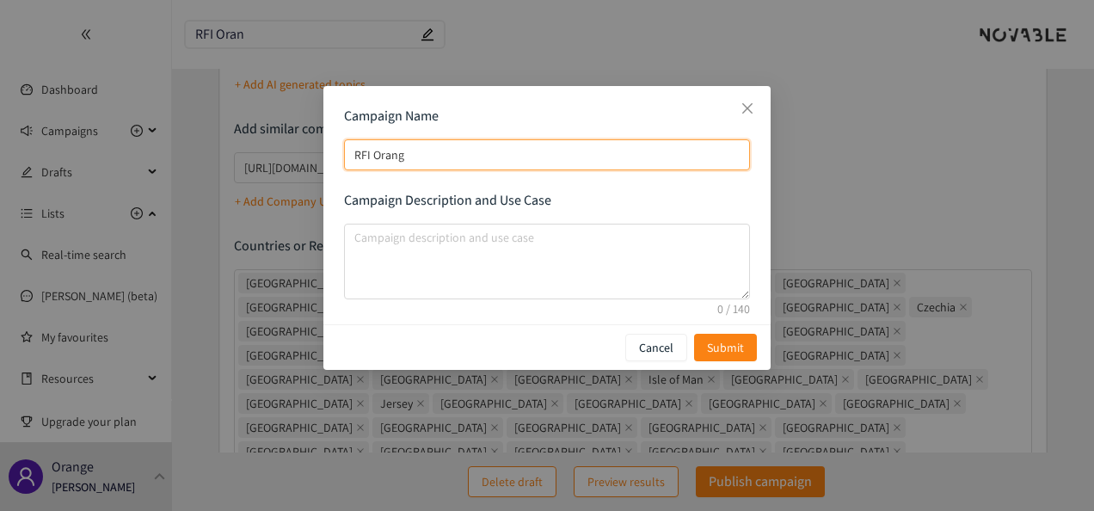
type input "RFI Orange"
type input "RFI Orange B"
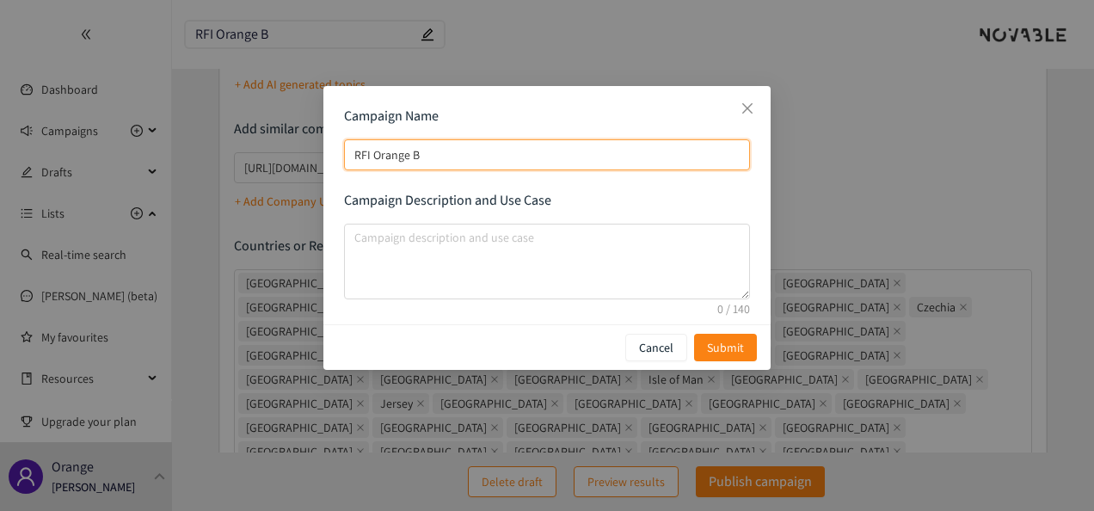
type input "RFI Orange Bu"
type input "RFI Orange Bus"
type input "RFI Orange Busi"
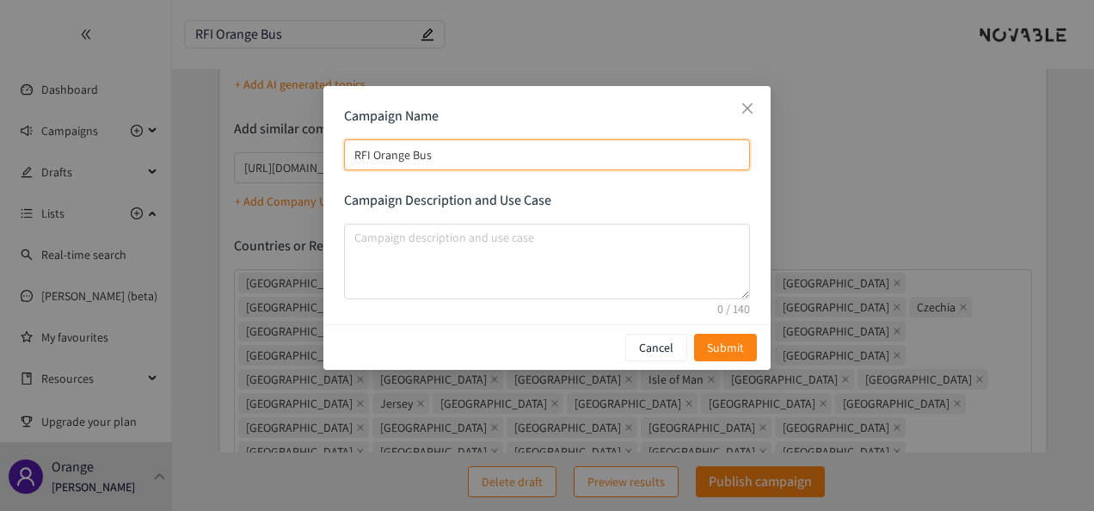
type input "RFI Orange Busi"
type input "RFI Orange Busin"
type input "RFI Orange Busine"
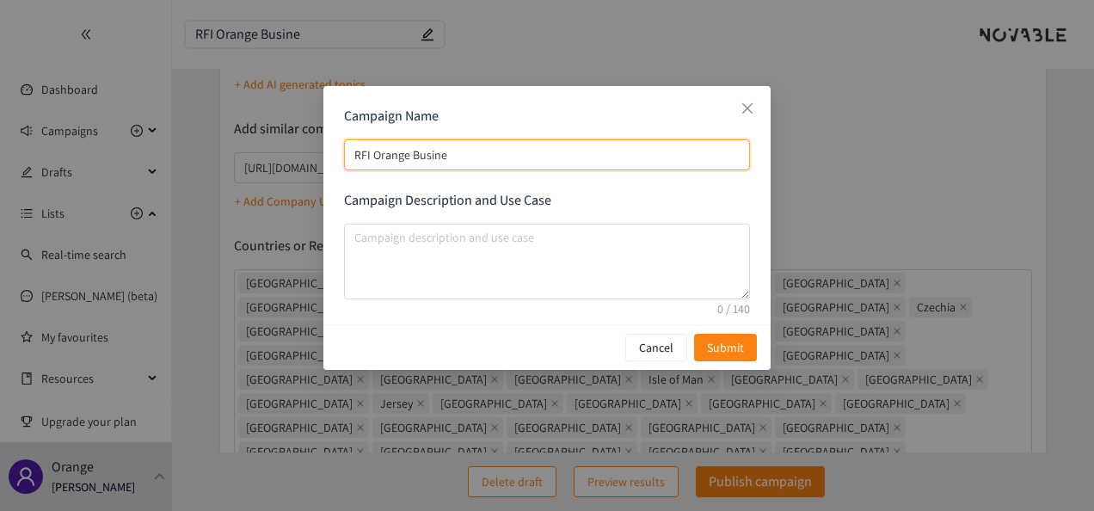
type input "RFI Orange Busines"
type input "RFI Orange Business"
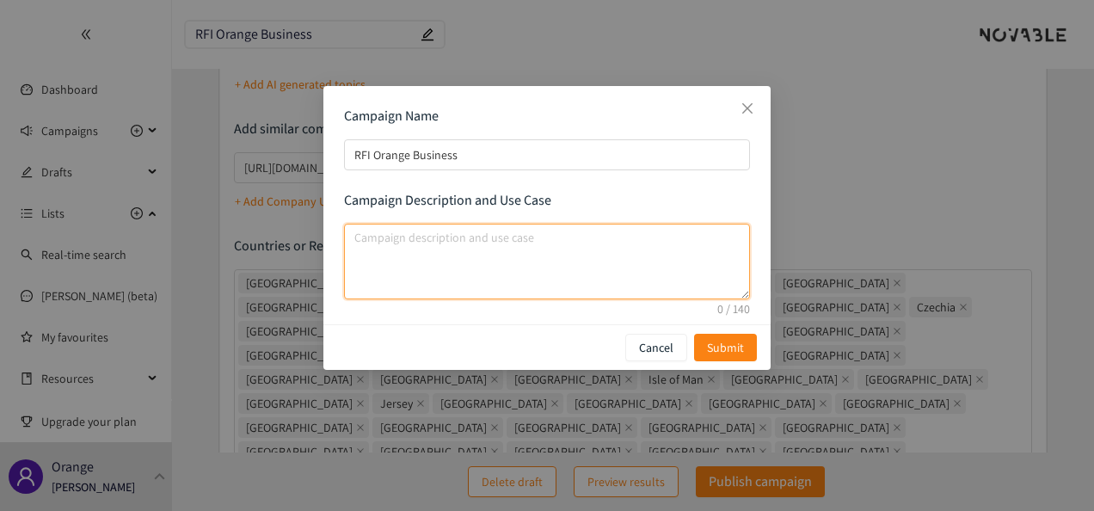
click at [491, 254] on textarea "campaign description and use case" at bounding box center [547, 262] width 406 height 76
paste textarea "Ai-enabled video analytics platform (edge / cloud)"
type textarea "Ai-enabled video analytics platform (edge / cloud)"
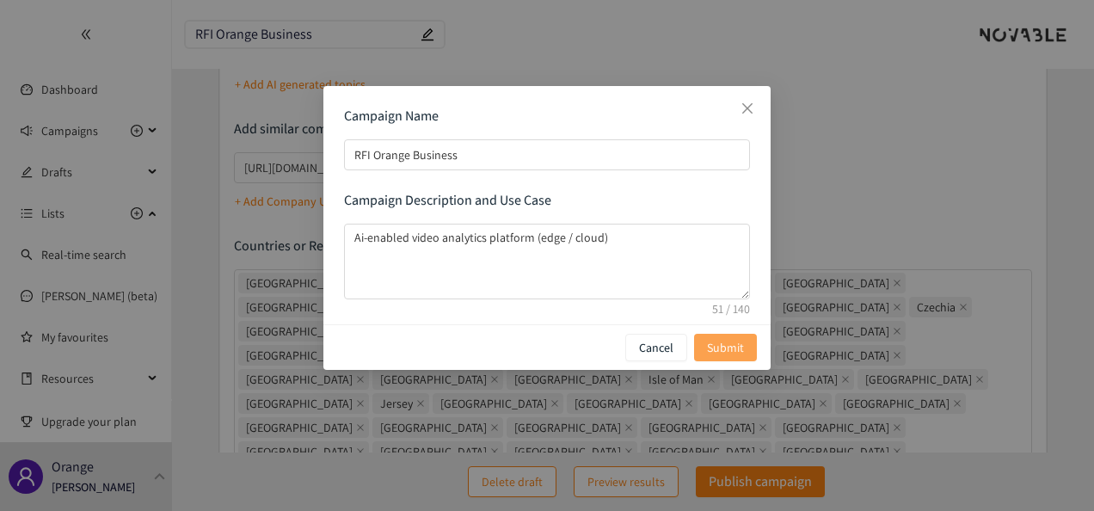
click at [723, 345] on span "Submit" at bounding box center [725, 347] width 37 height 19
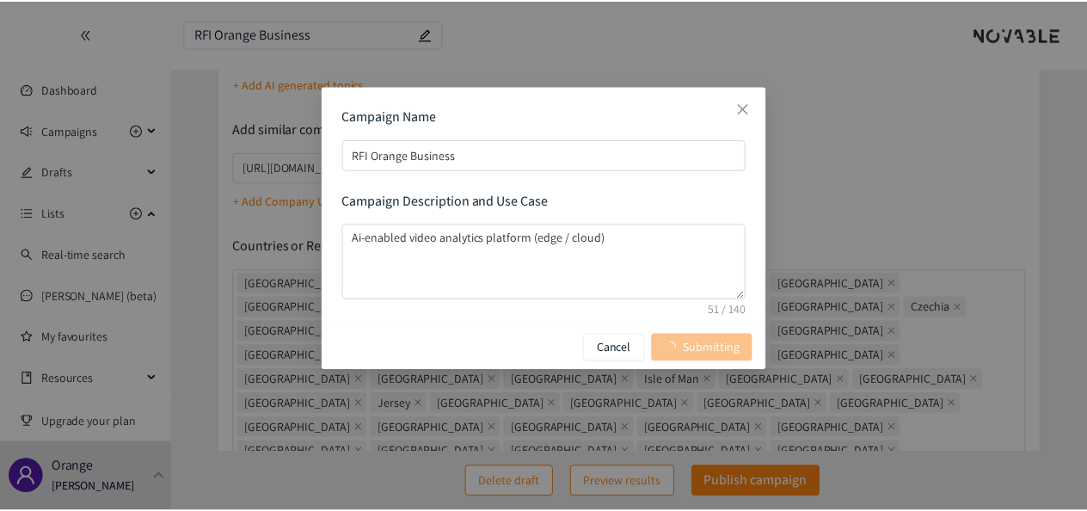
scroll to position [0, 0]
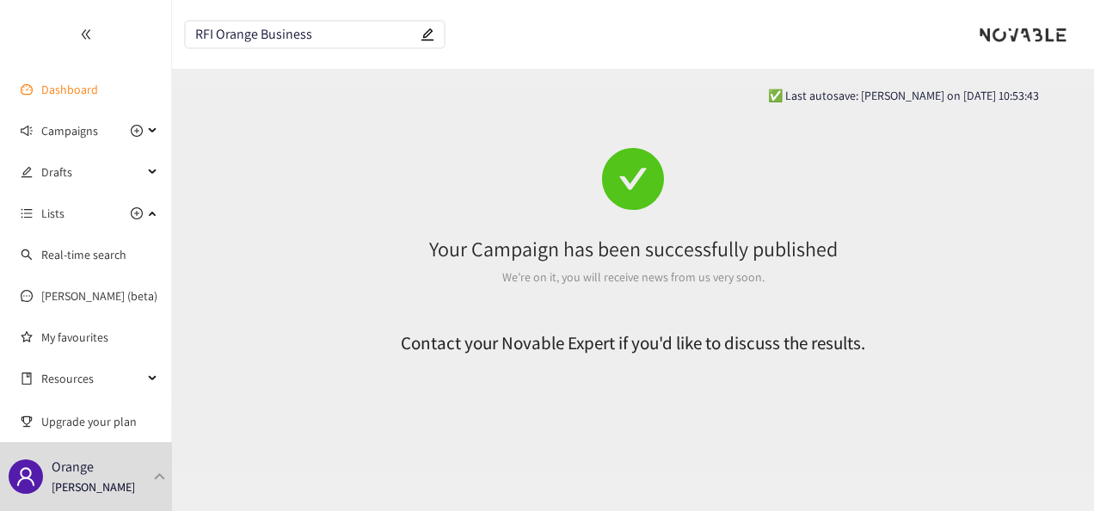
click at [65, 86] on link "Dashboard" at bounding box center [69, 89] width 57 height 15
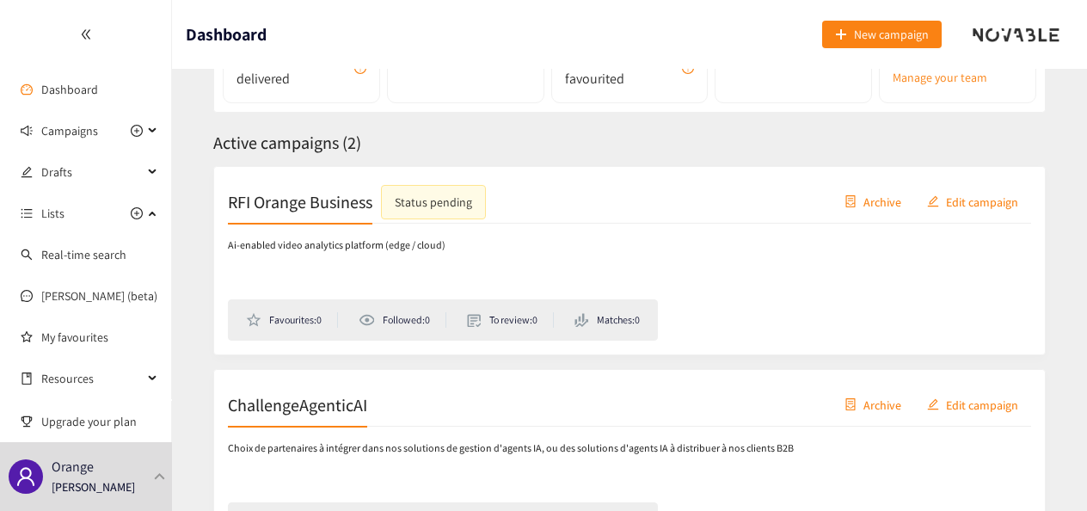
scroll to position [329, 0]
